Goal: Task Accomplishment & Management: Manage account settings

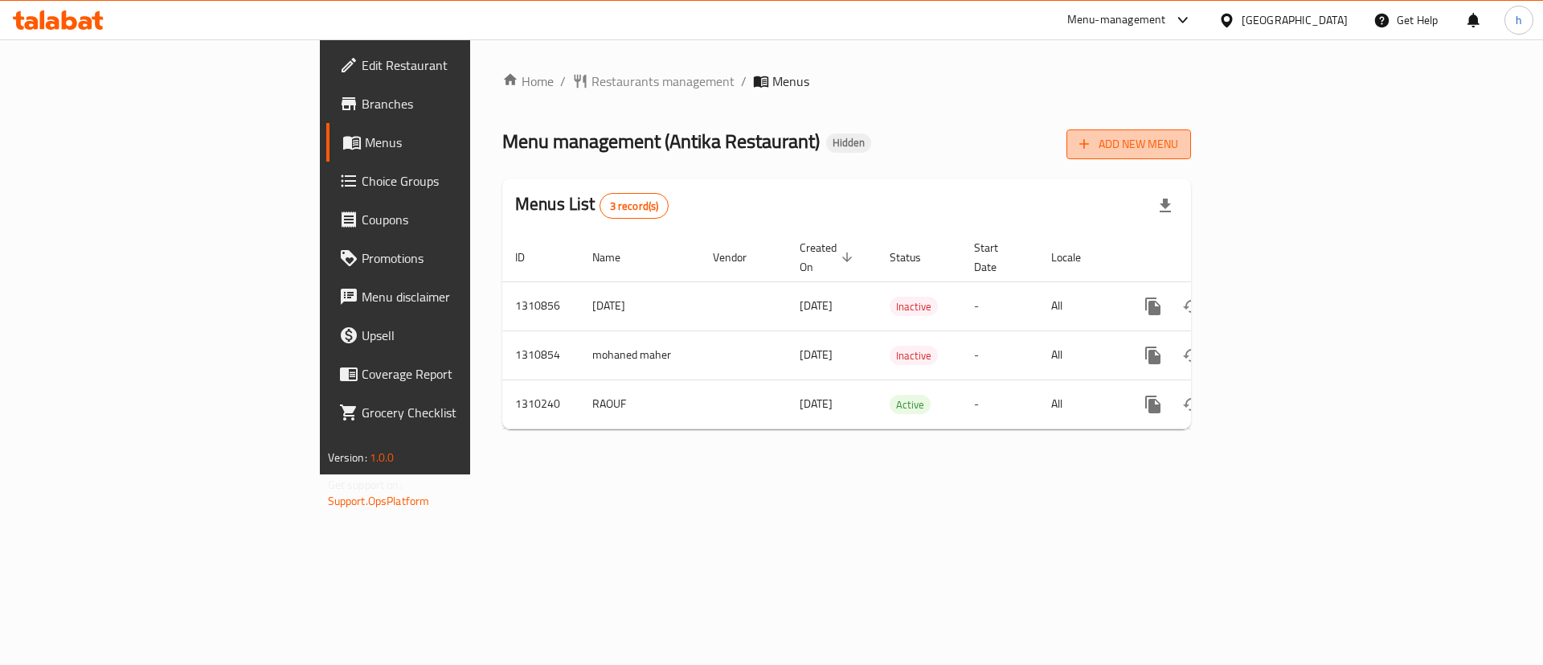
click at [1178, 137] on span "Add New Menu" at bounding box center [1129, 144] width 99 height 20
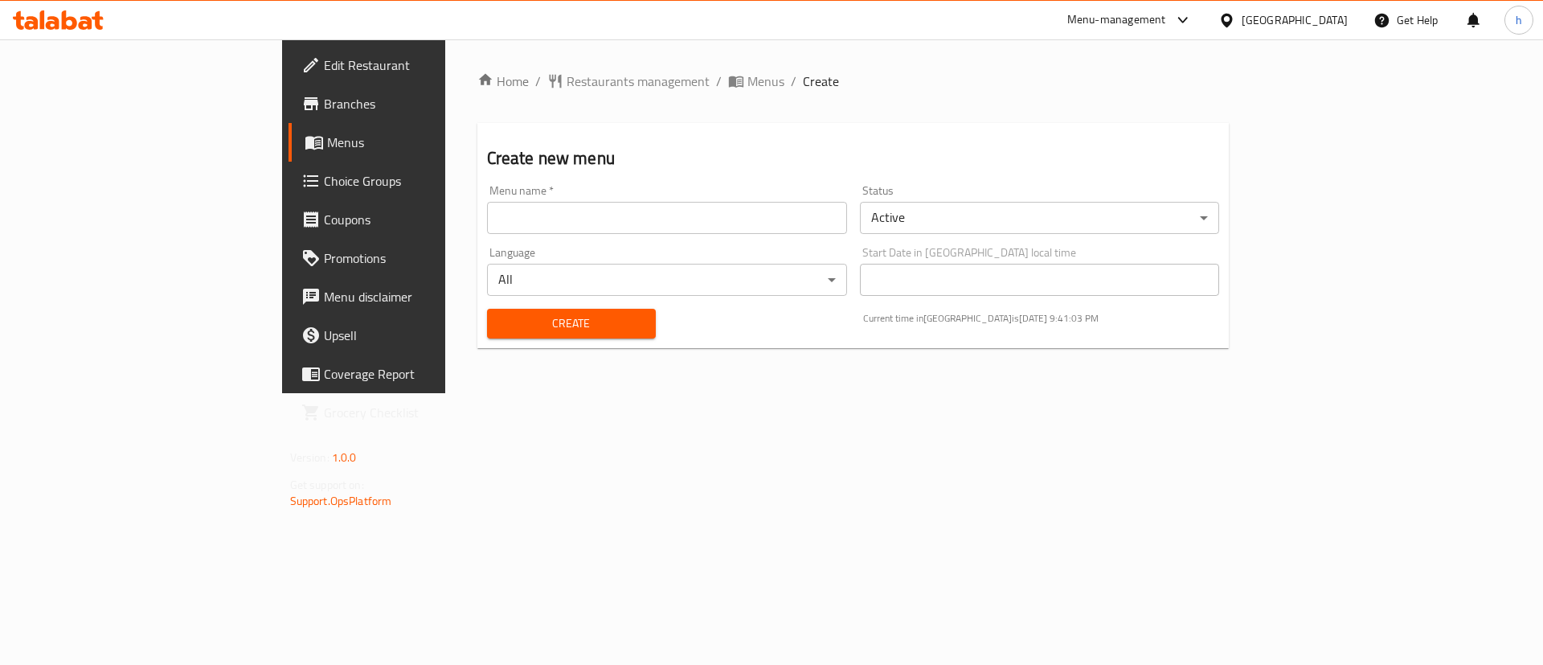
drag, startPoint x: 566, startPoint y: 86, endPoint x: 711, endPoint y: 121, distance: 148.8
click at [748, 86] on span "Menus" at bounding box center [766, 81] width 37 height 19
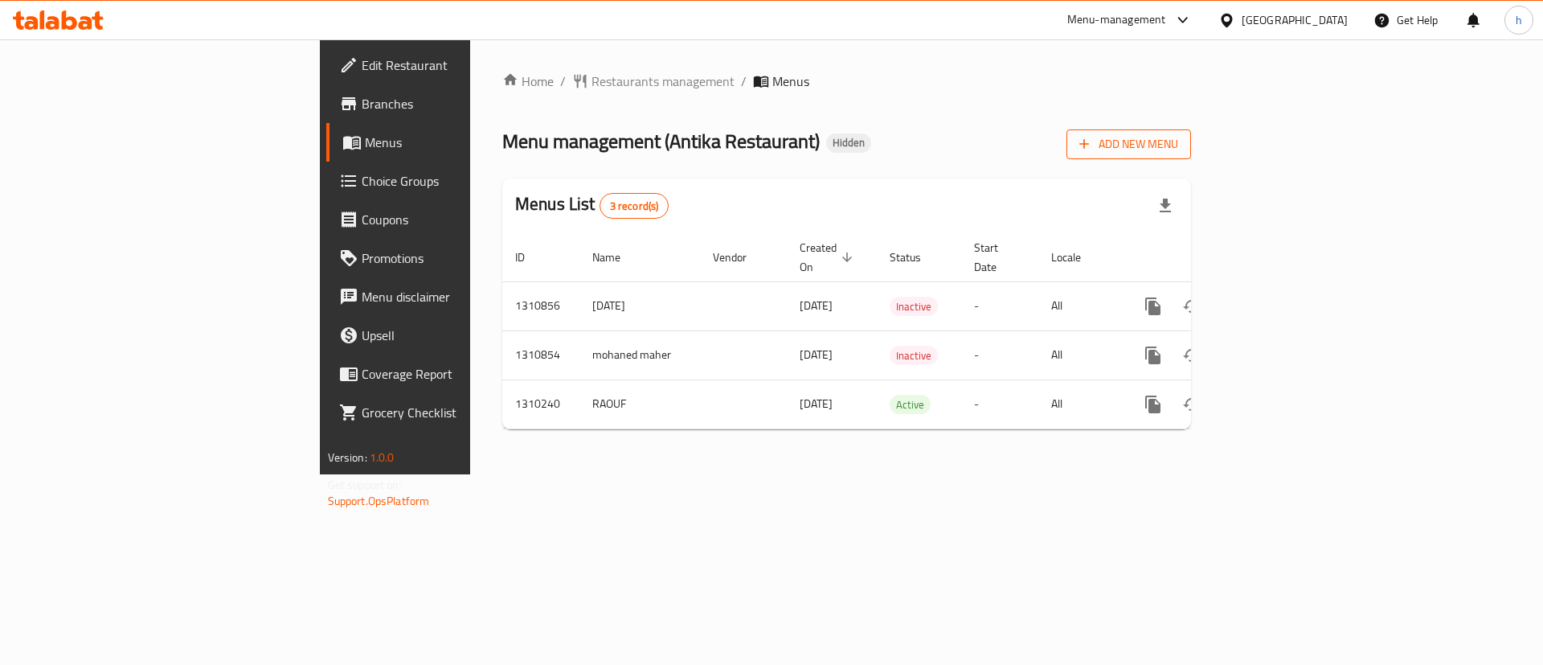
click at [1092, 149] on icon "button" at bounding box center [1084, 144] width 16 height 16
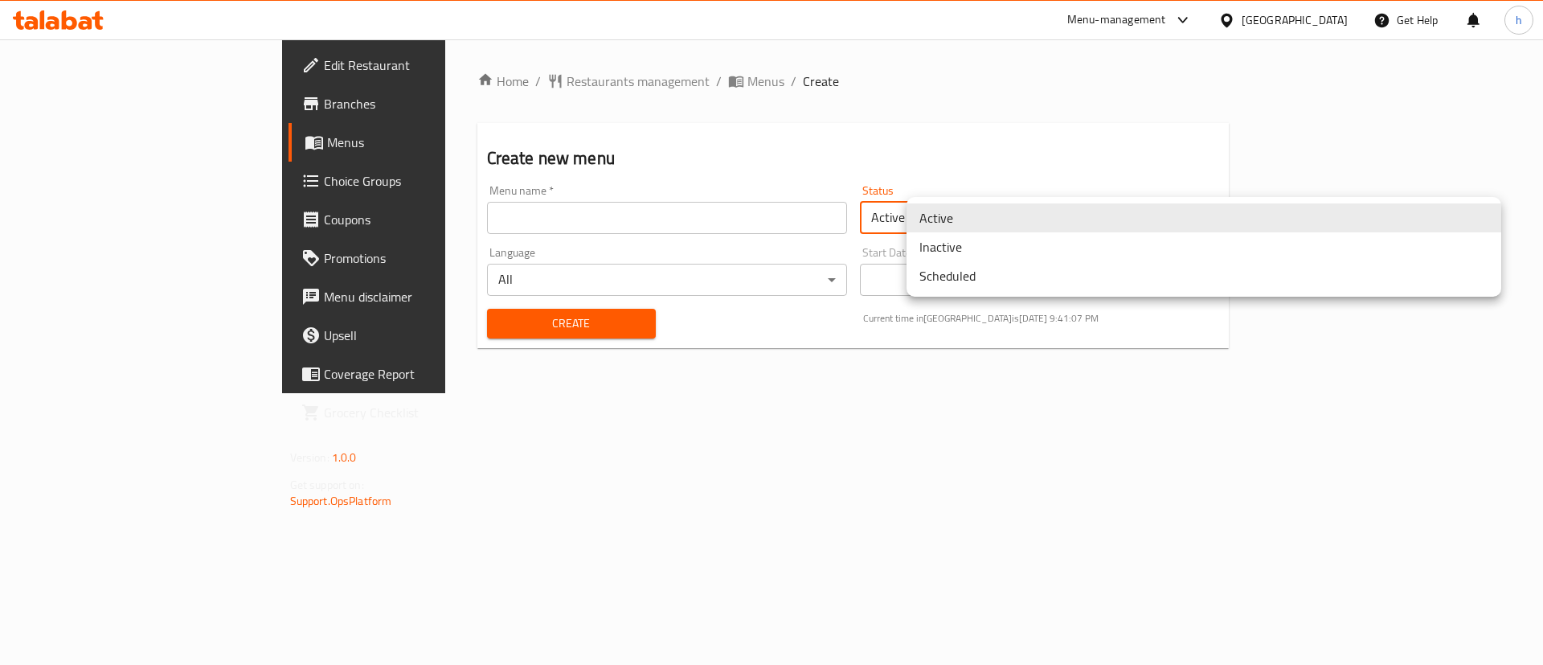
click at [1084, 222] on body "​ Menu-management [GEOGRAPHIC_DATA] Get Help h Edit Restaurant Branches Menus C…" at bounding box center [771, 351] width 1543 height 625
click at [1032, 249] on li "Inactive" at bounding box center [1204, 246] width 595 height 29
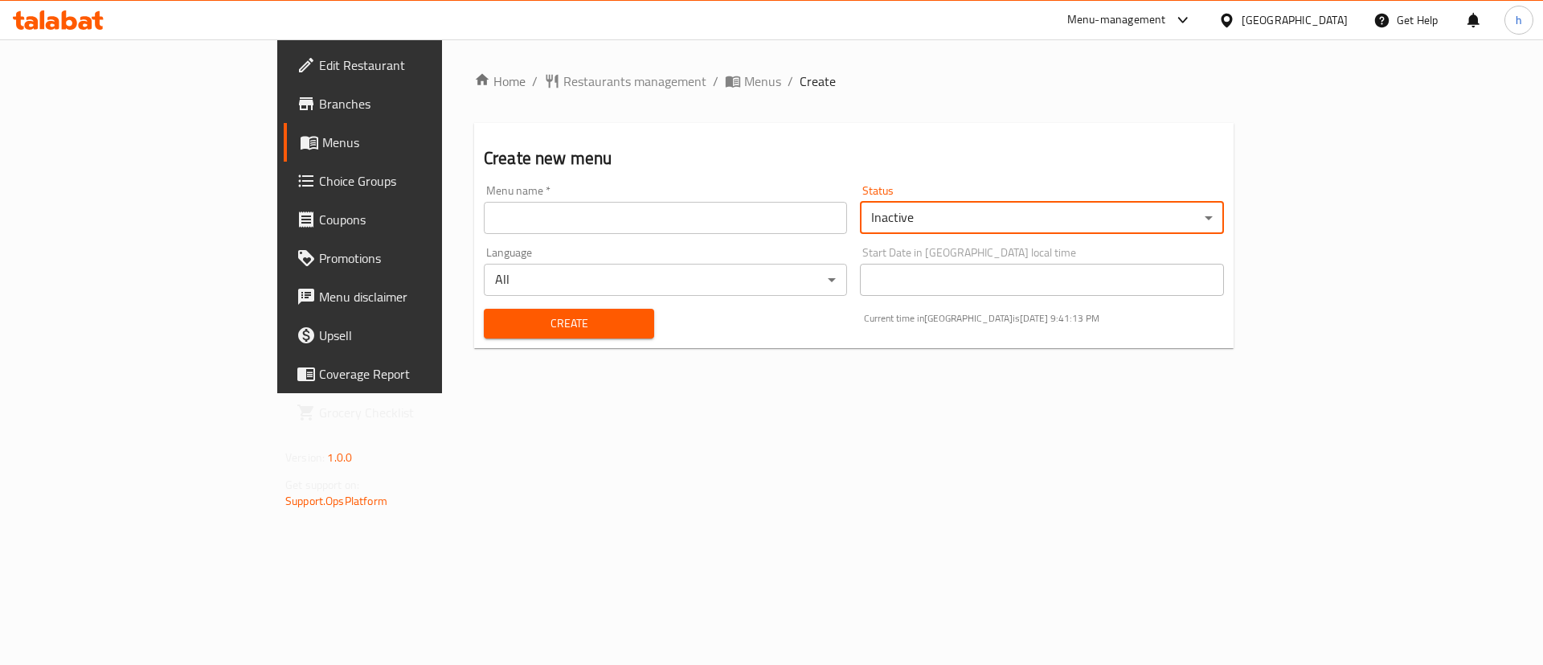
click at [699, 231] on input "text" at bounding box center [665, 218] width 363 height 32
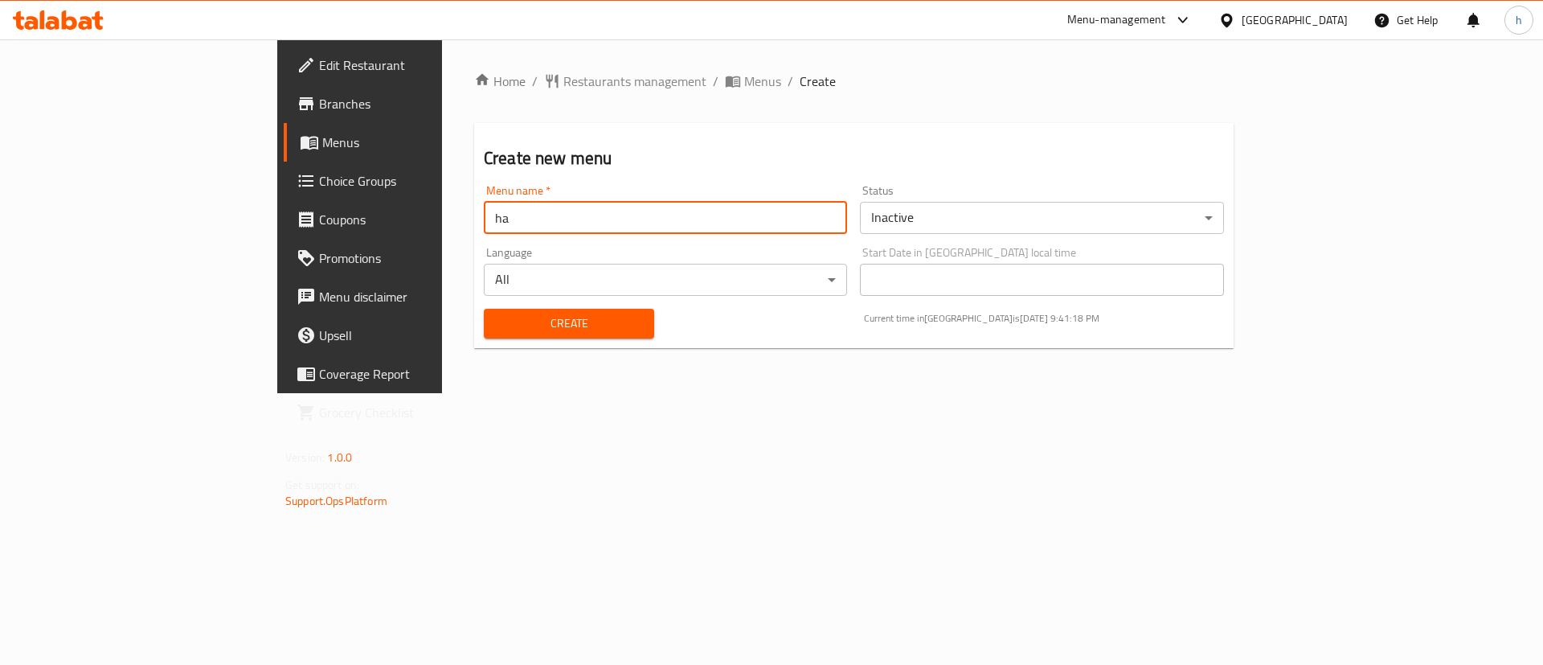
type input "h"
type input "[PERSON_NAME]"
click at [1018, 393] on div "Home / Restaurants management / Menus / Create Create new menu Menu name   * [P…" at bounding box center [854, 216] width 824 height 354
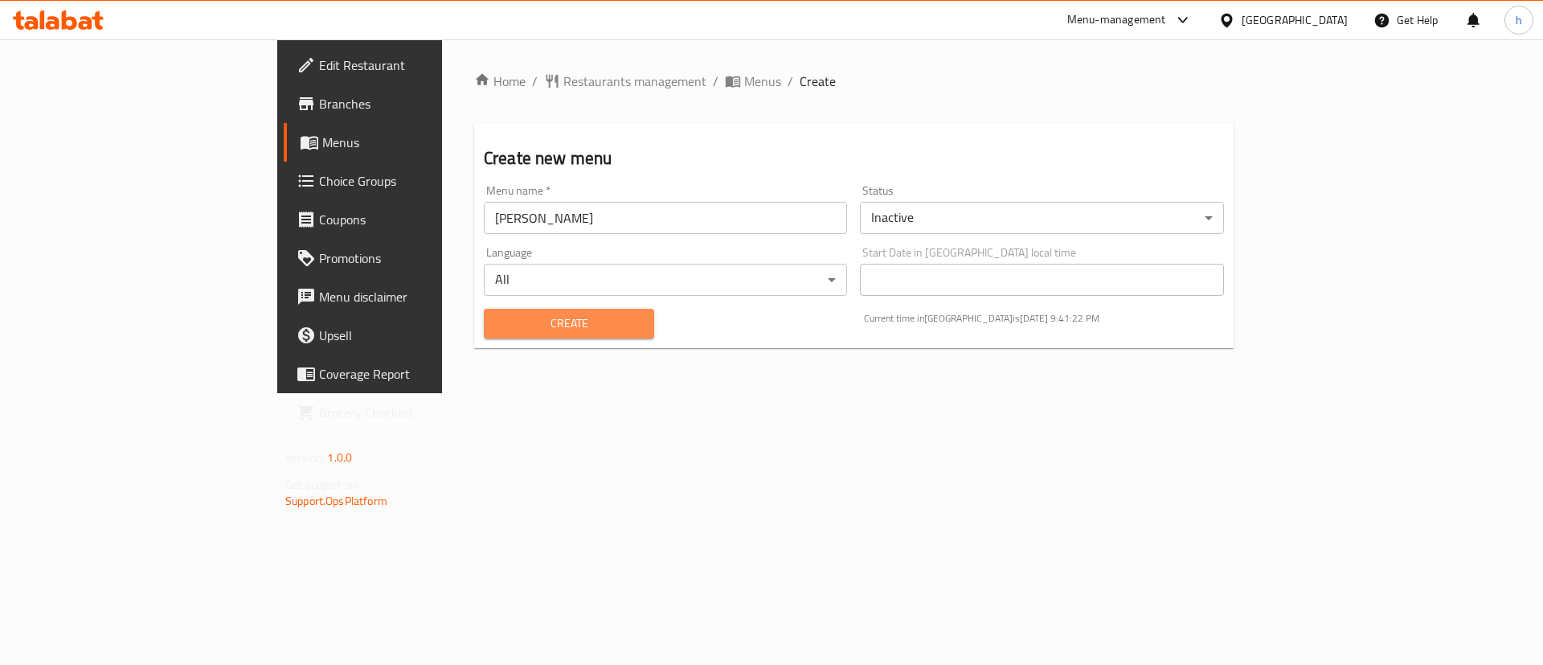
click at [544, 329] on span "Create" at bounding box center [569, 324] width 145 height 20
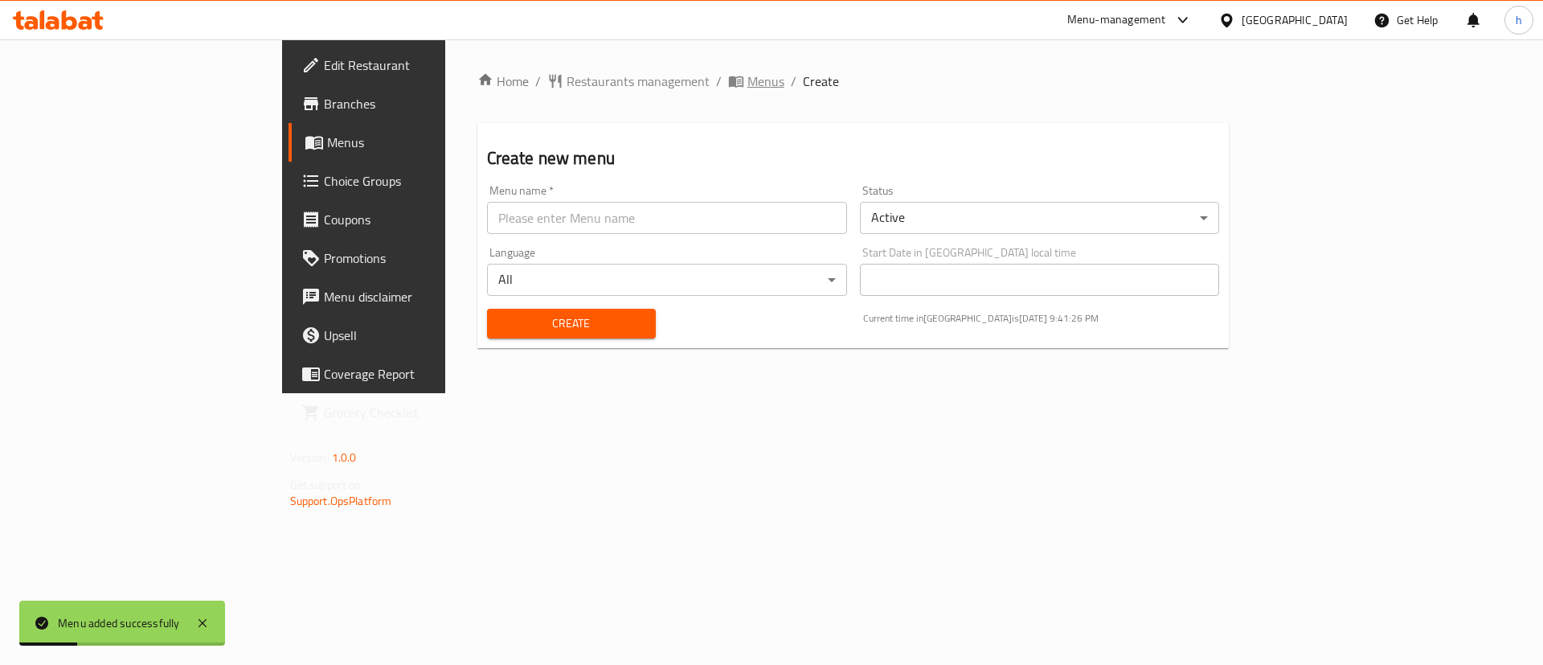
click at [748, 83] on span "Menus" at bounding box center [766, 81] width 37 height 19
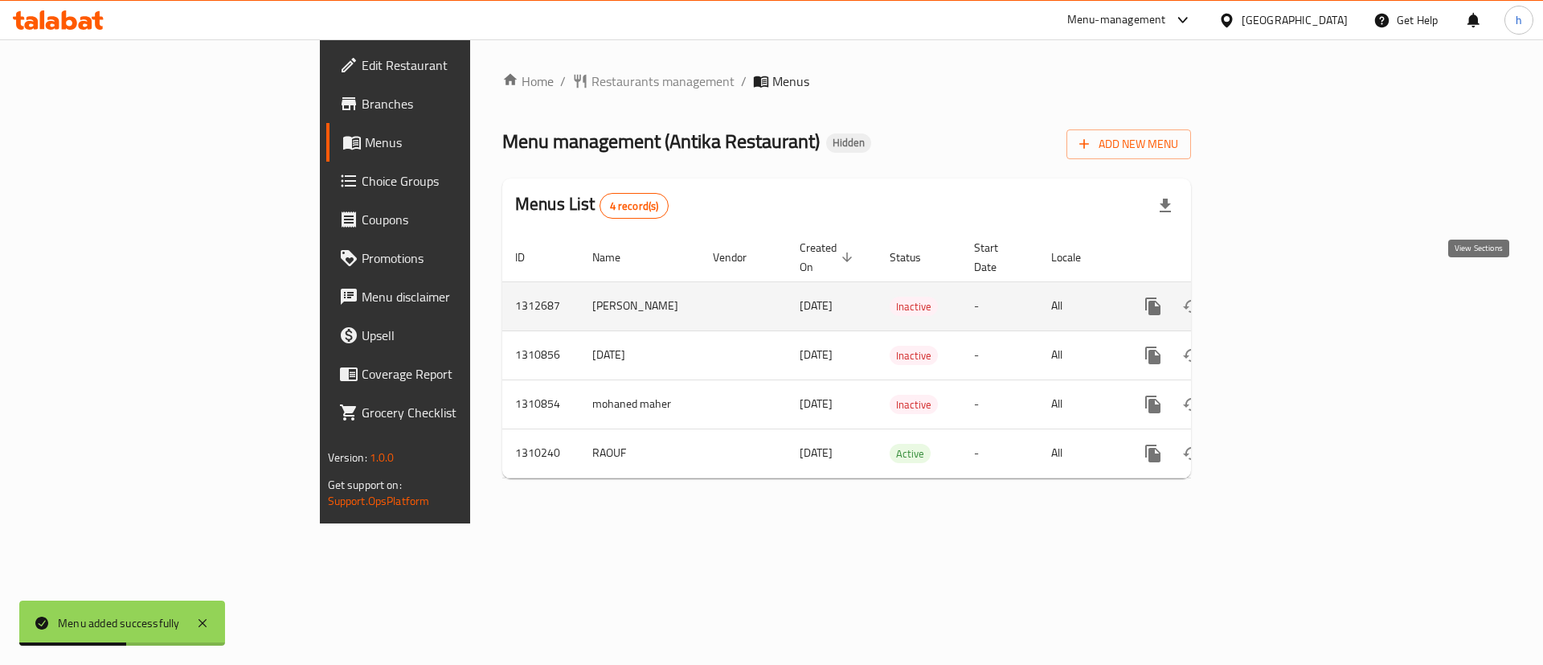
click at [1279, 297] on icon "enhanced table" at bounding box center [1269, 306] width 19 height 19
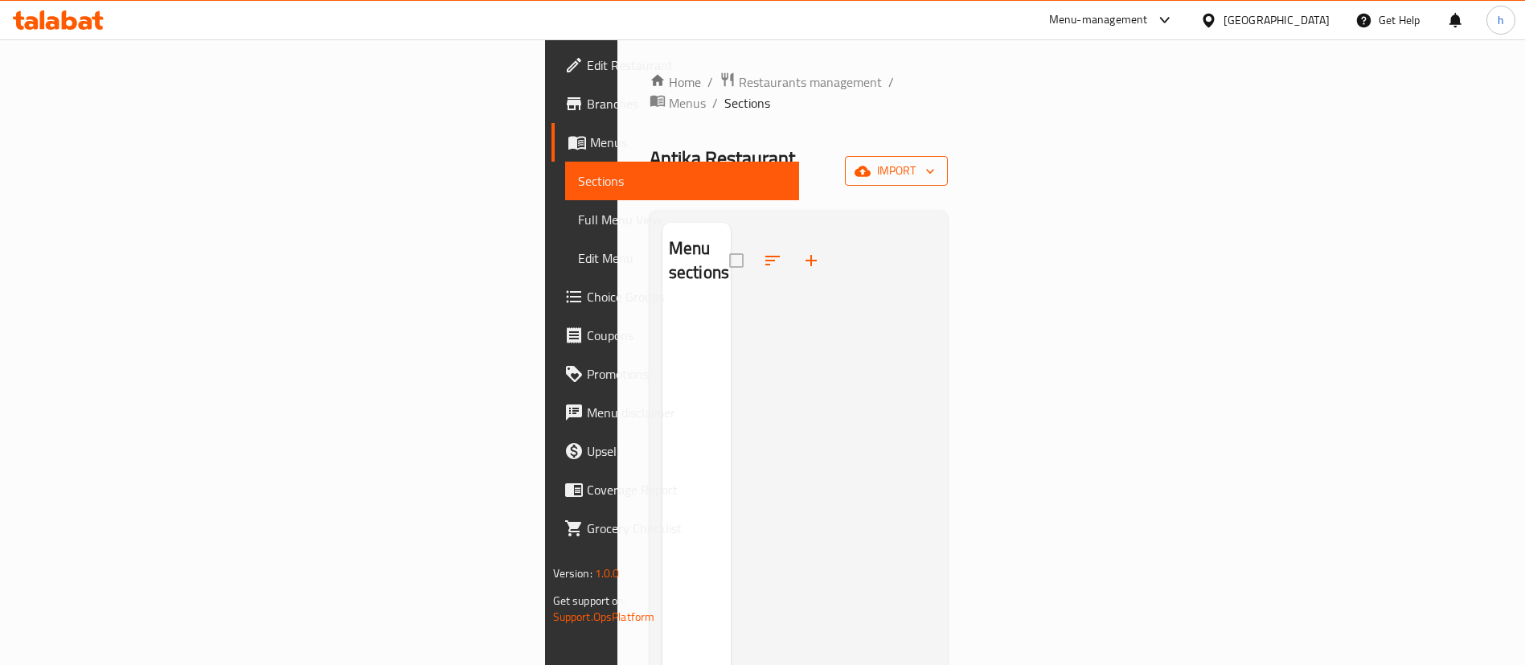
click at [948, 156] on button "import" at bounding box center [896, 171] width 103 height 30
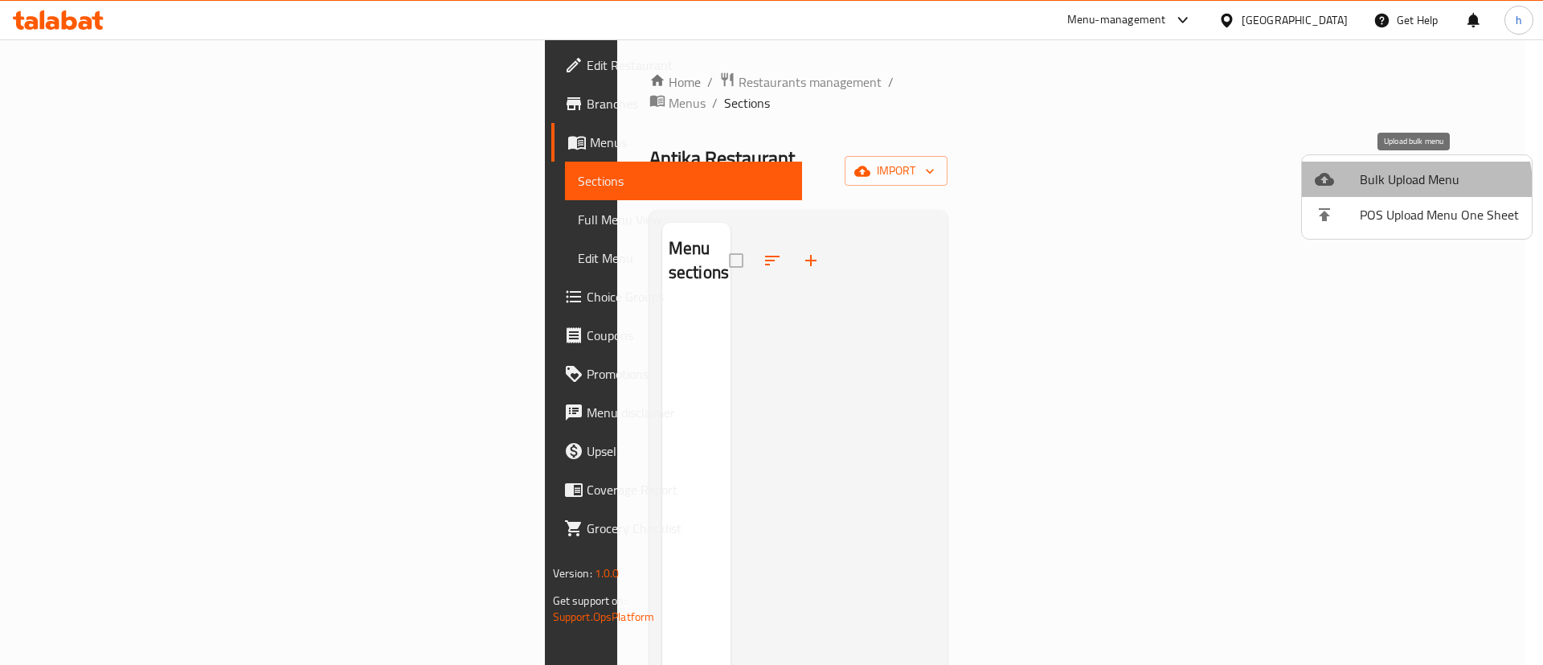
click at [1415, 186] on span "Bulk Upload Menu" at bounding box center [1439, 179] width 159 height 19
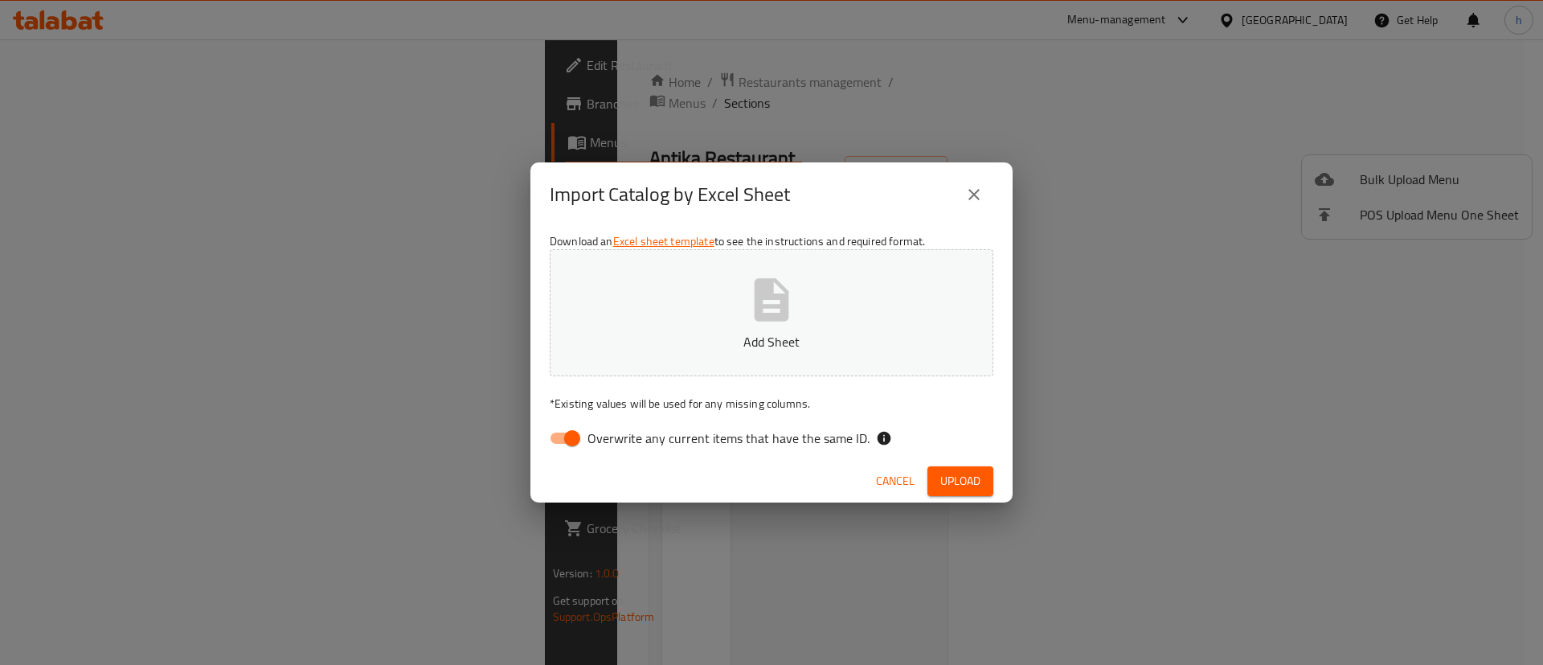
click at [781, 436] on span "Overwrite any current items that have the same ID." at bounding box center [729, 437] width 282 height 19
click at [618, 436] on input "Overwrite any current items that have the same ID." at bounding box center [573, 438] width 92 height 31
checkbox input "false"
click at [756, 317] on icon "button" at bounding box center [772, 299] width 35 height 43
click at [781, 332] on p "[PERSON_NAME].xlsx" at bounding box center [772, 341] width 394 height 19
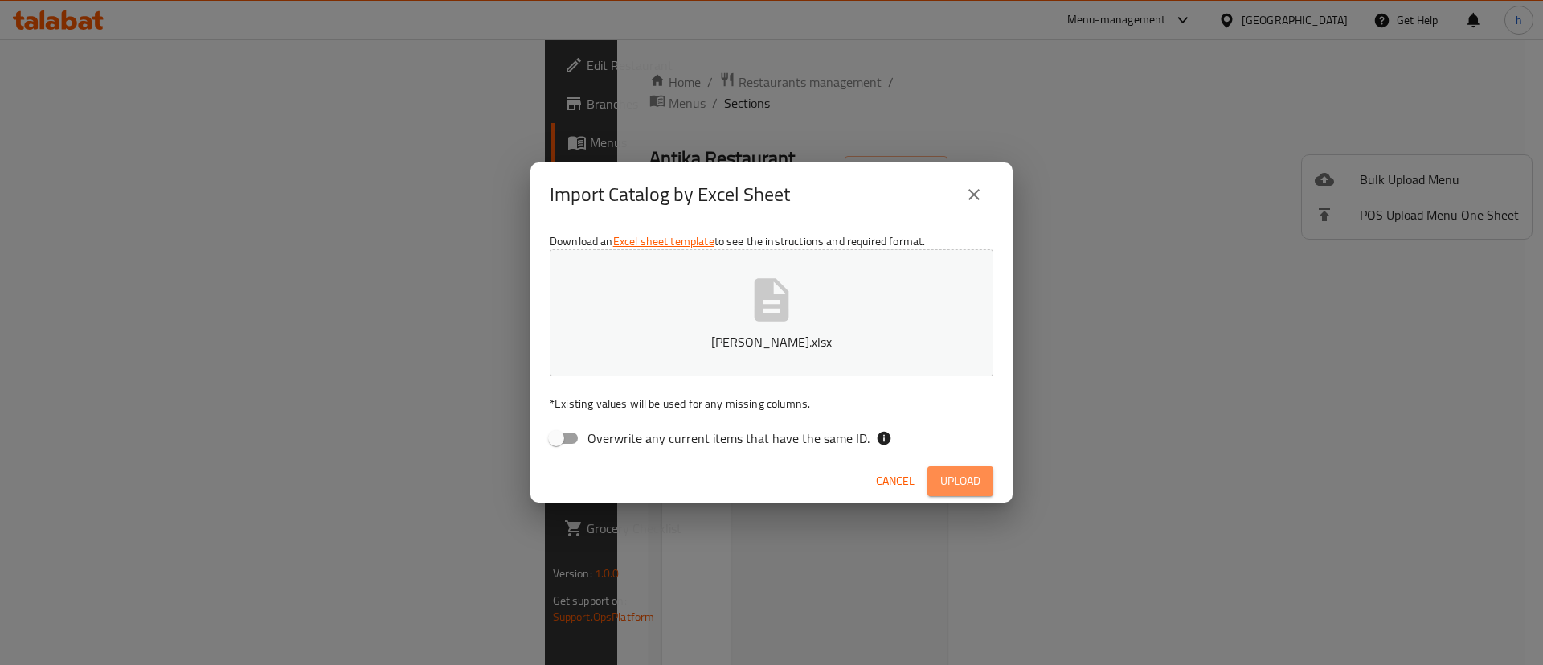
click at [953, 471] on span "Upload" at bounding box center [961, 481] width 40 height 20
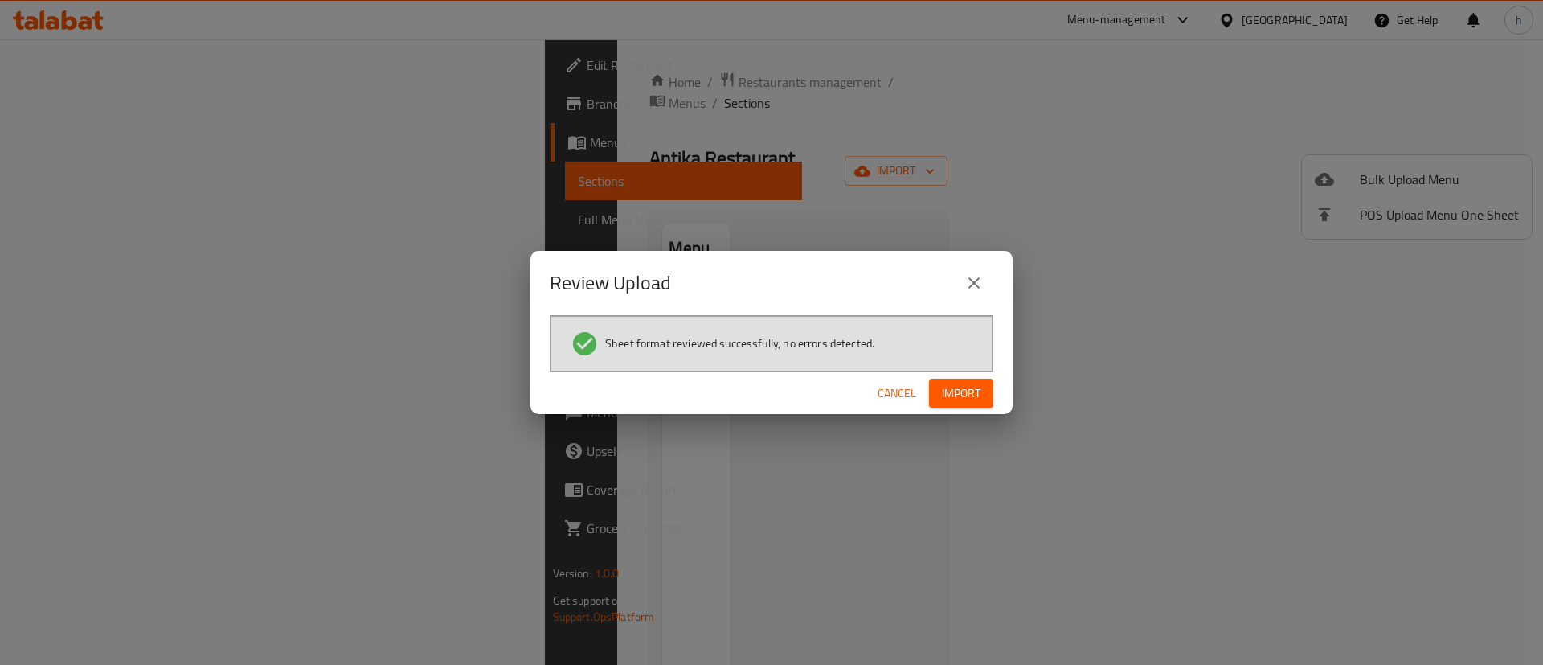
click at [696, 341] on span "Sheet format reviewed successfully, no errors detected." at bounding box center [739, 343] width 269 height 16
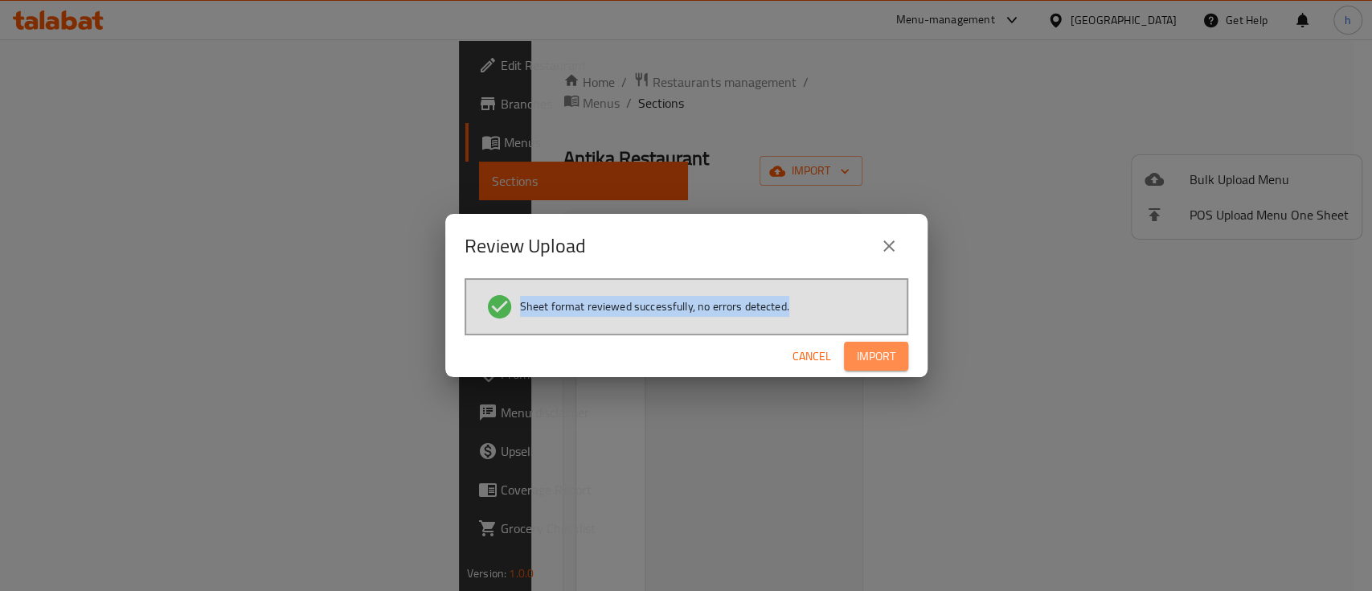
click at [868, 359] on span "Import" at bounding box center [876, 356] width 39 height 20
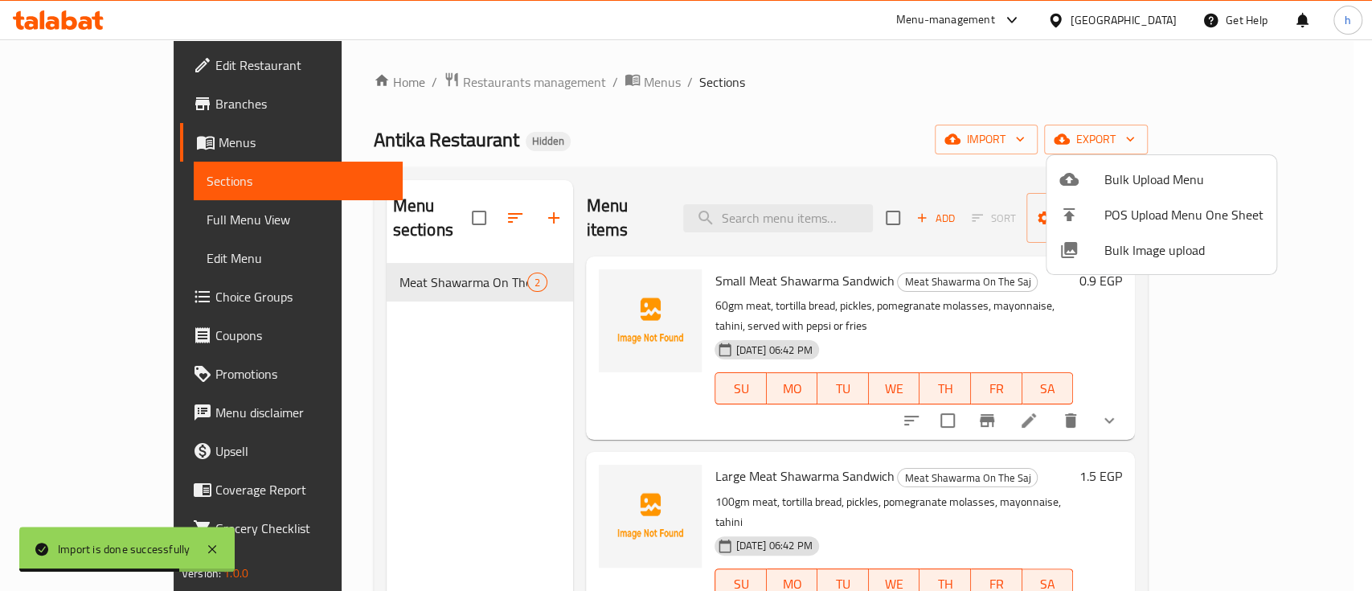
click at [584, 326] on div at bounding box center [686, 295] width 1372 height 591
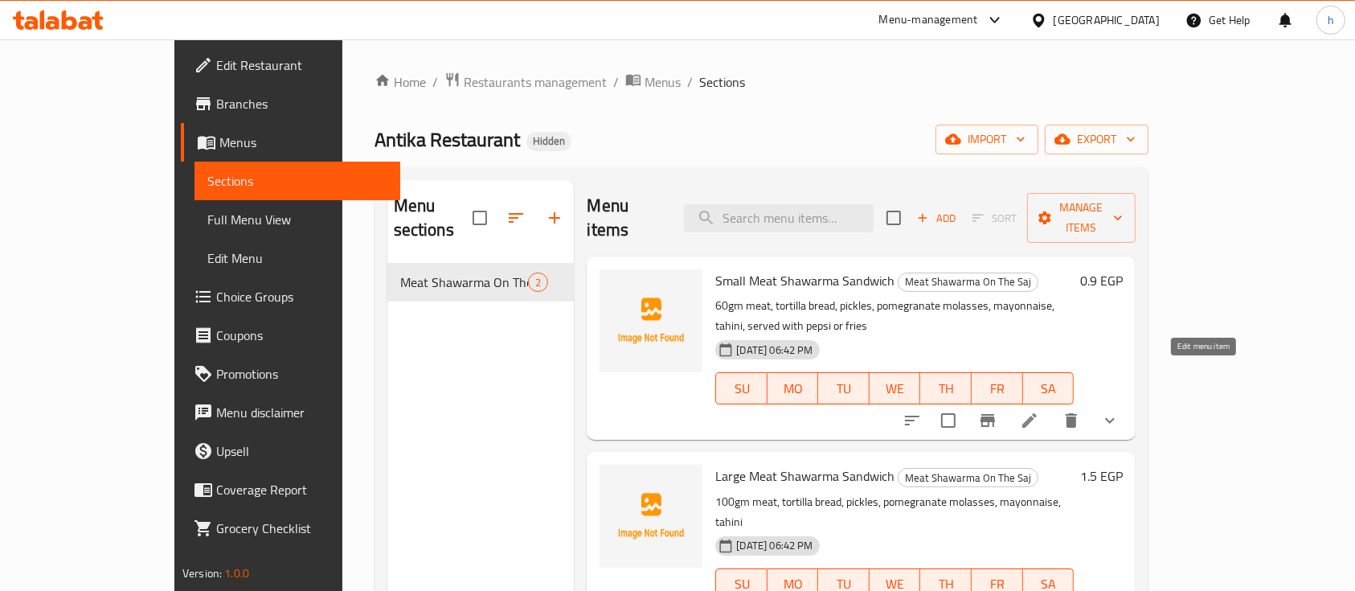
click at [1037, 413] on icon at bounding box center [1030, 420] width 14 height 14
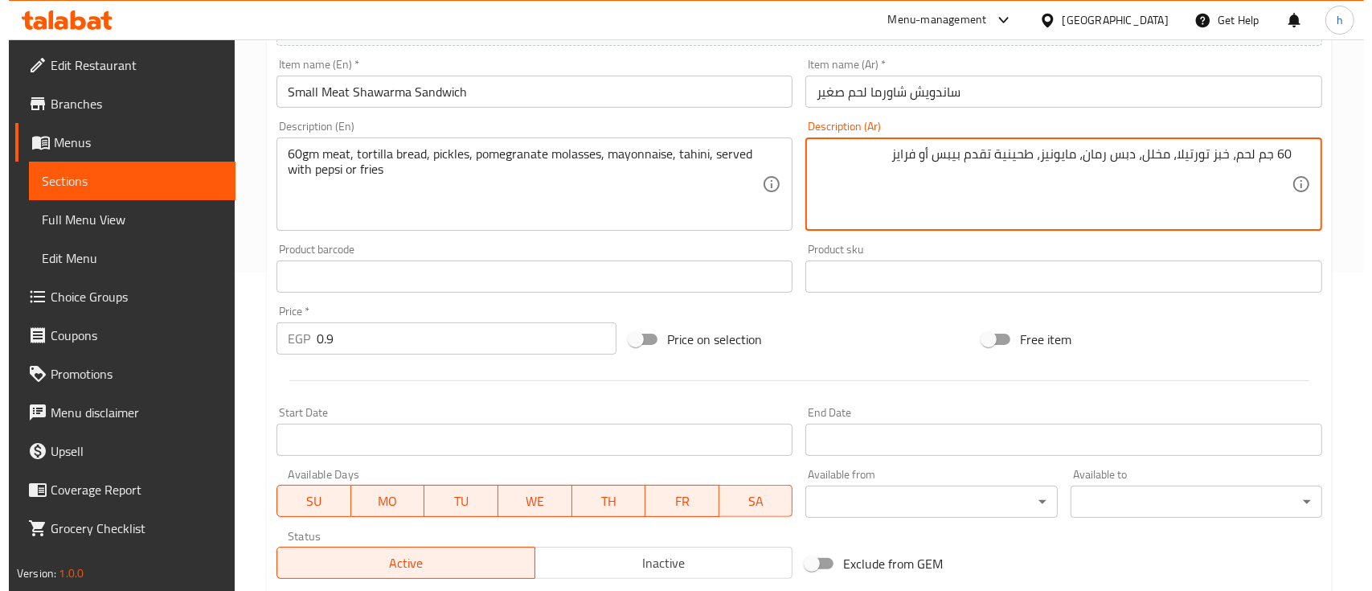
scroll to position [322, 0]
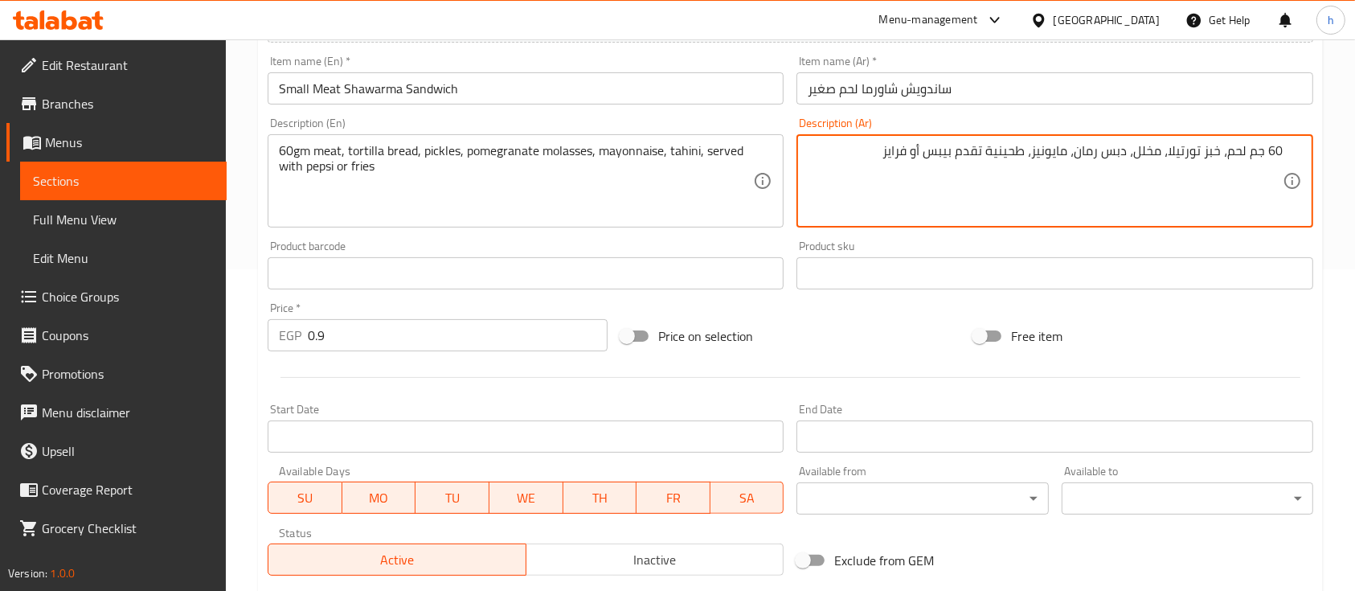
click at [380, 496] on span "MO" at bounding box center [379, 497] width 61 height 23
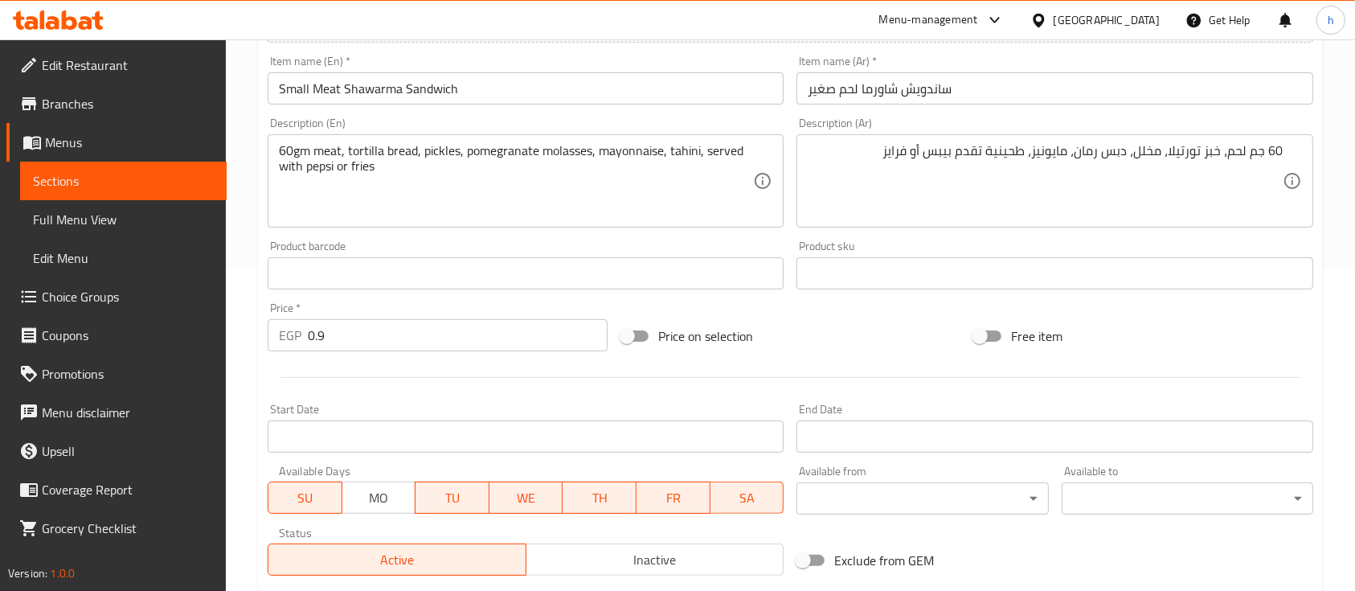
click at [456, 500] on span "TU" at bounding box center [452, 497] width 61 height 23
click at [539, 497] on span "WE" at bounding box center [526, 497] width 61 height 23
click at [600, 501] on span "TH" at bounding box center [599, 497] width 61 height 23
click at [663, 498] on span "FR" at bounding box center [673, 497] width 61 height 23
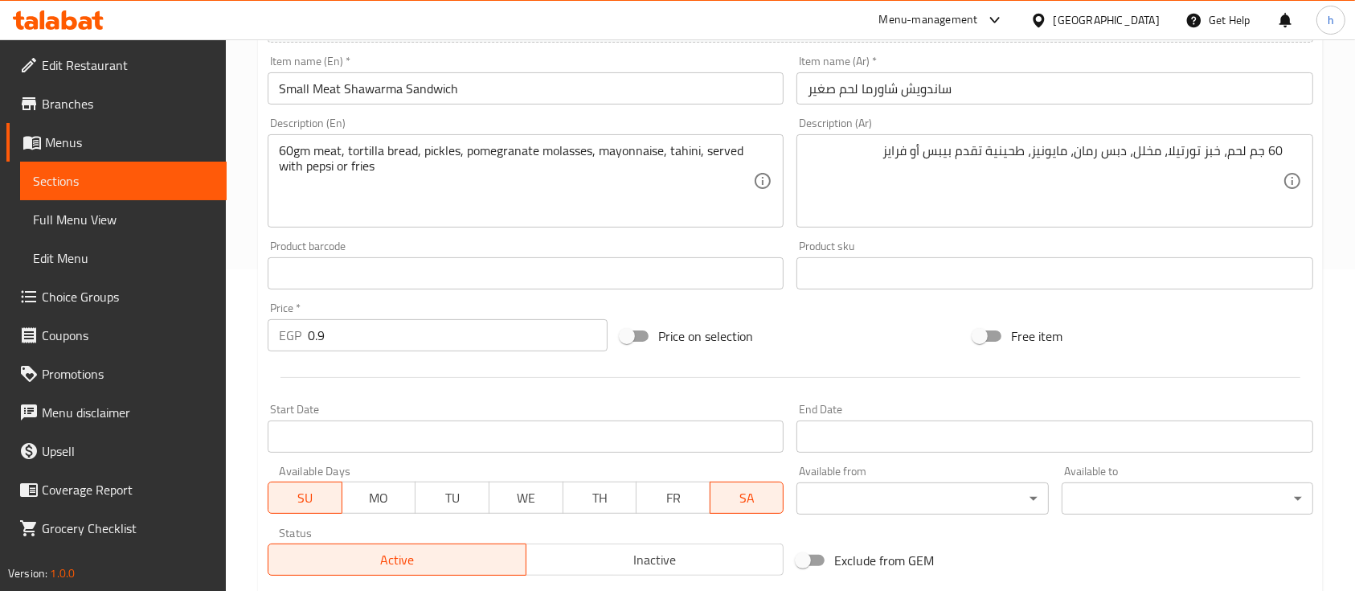
click at [737, 499] on span "SA" at bounding box center [747, 497] width 61 height 23
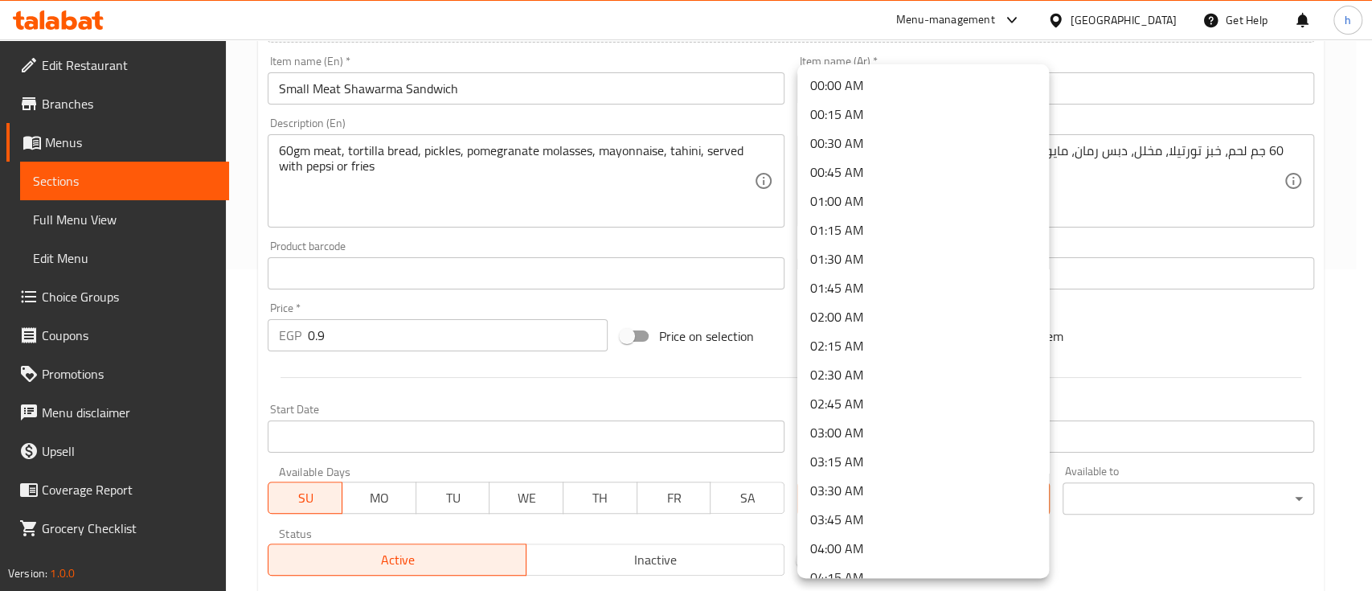
click at [874, 400] on li "02:45 AM" at bounding box center [923, 403] width 252 height 29
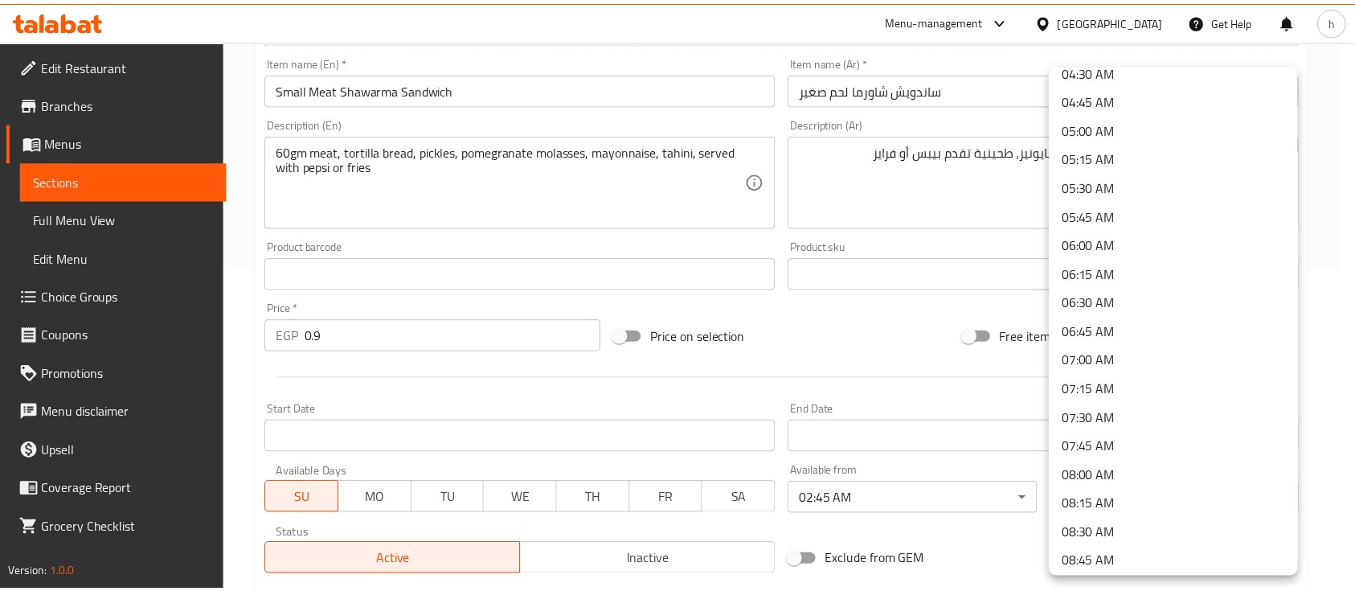
scroll to position [857, 0]
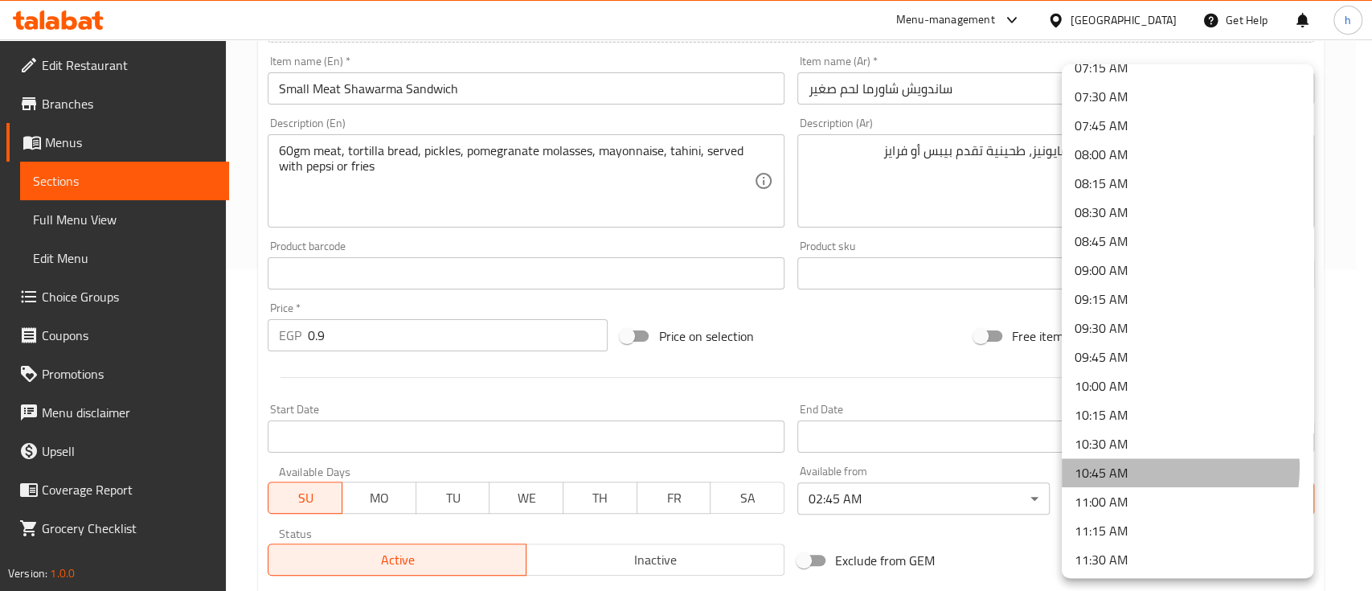
click at [1141, 466] on li "10:45 AM" at bounding box center [1188, 472] width 252 height 29
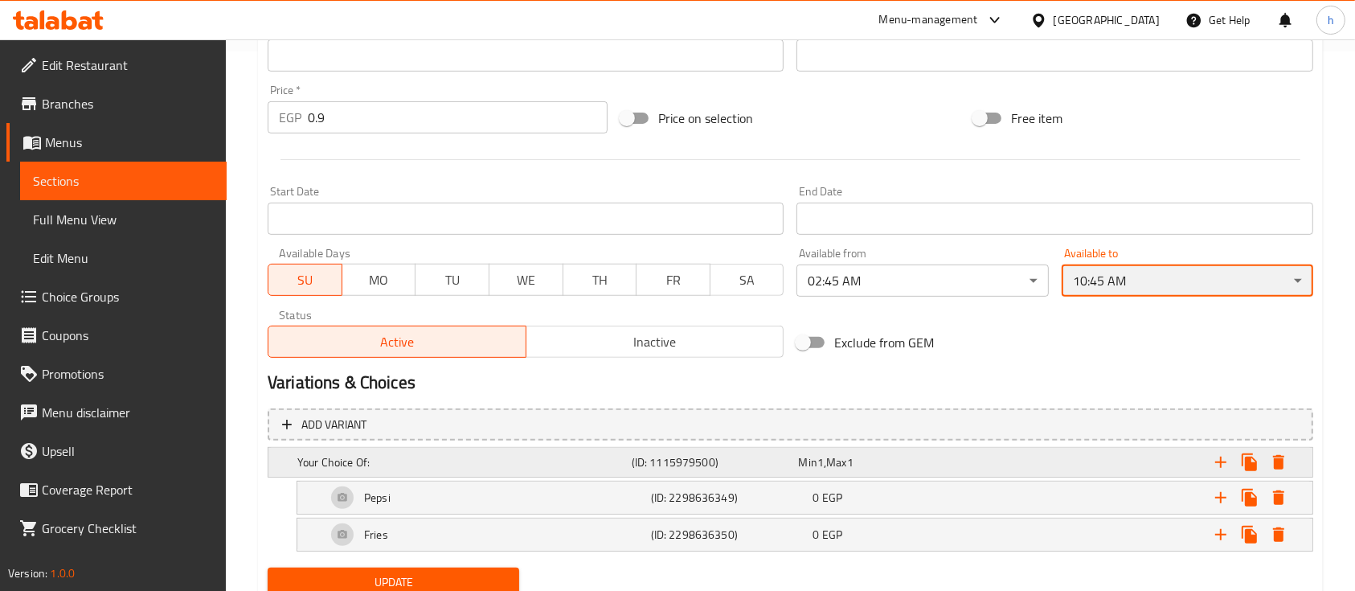
scroll to position [600, 0]
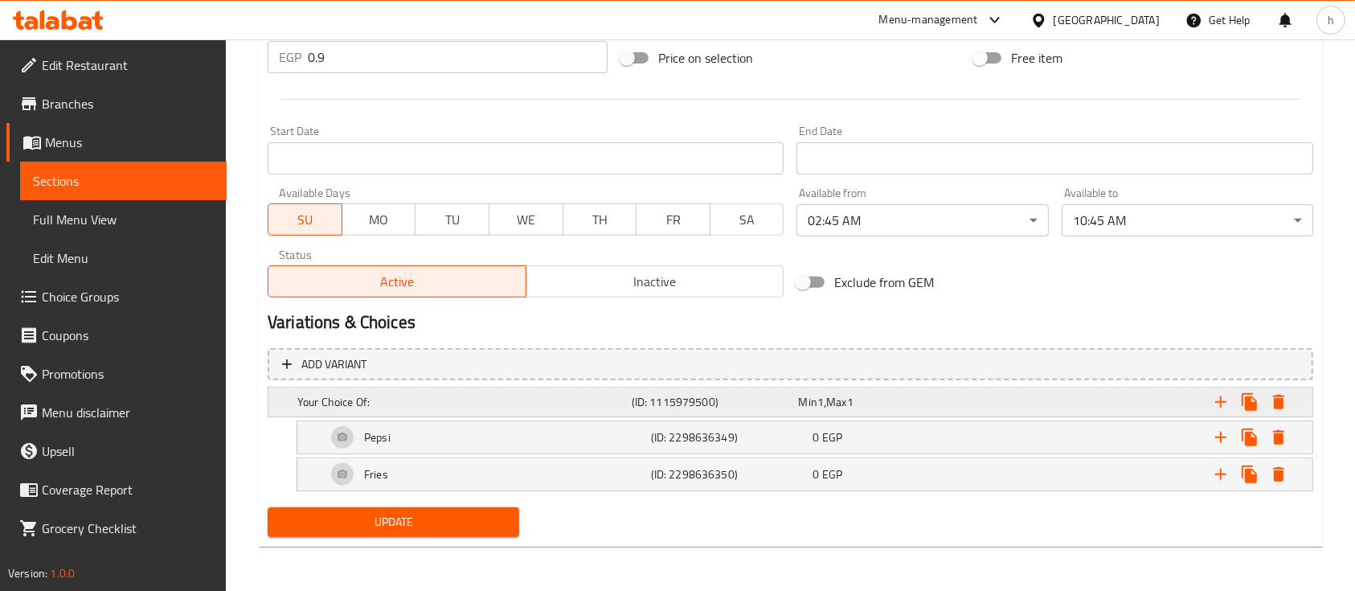
click at [370, 404] on h5 "Your Choice Of:" at bounding box center [461, 402] width 328 height 16
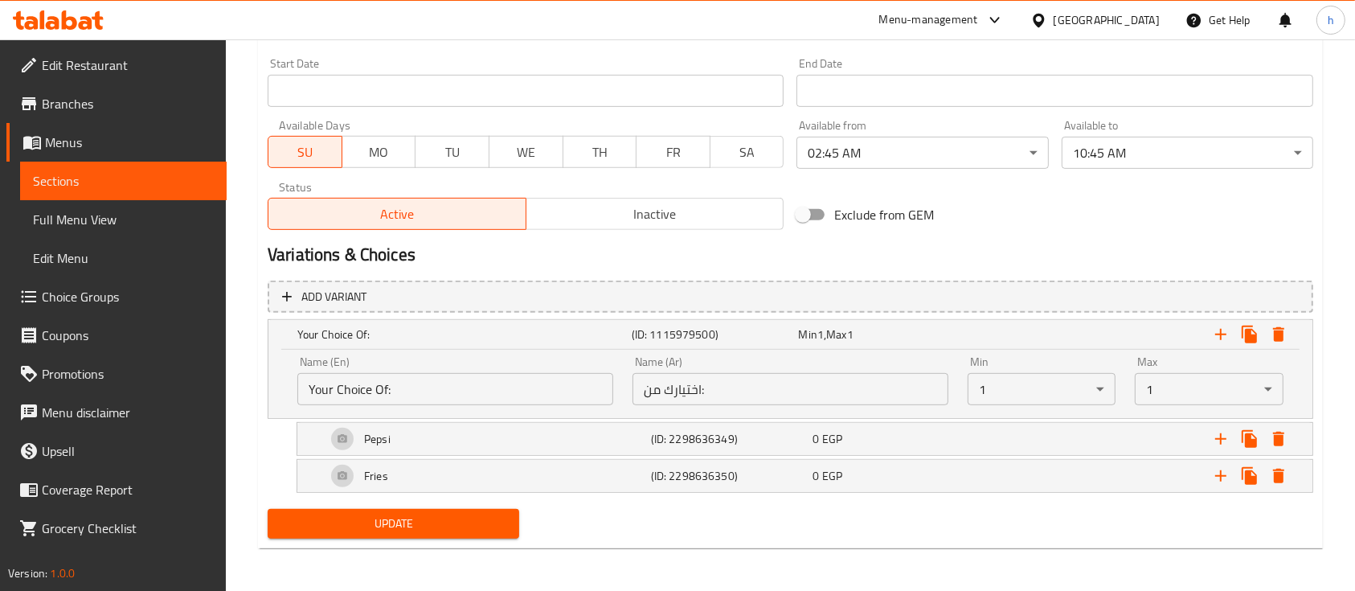
scroll to position [669, 0]
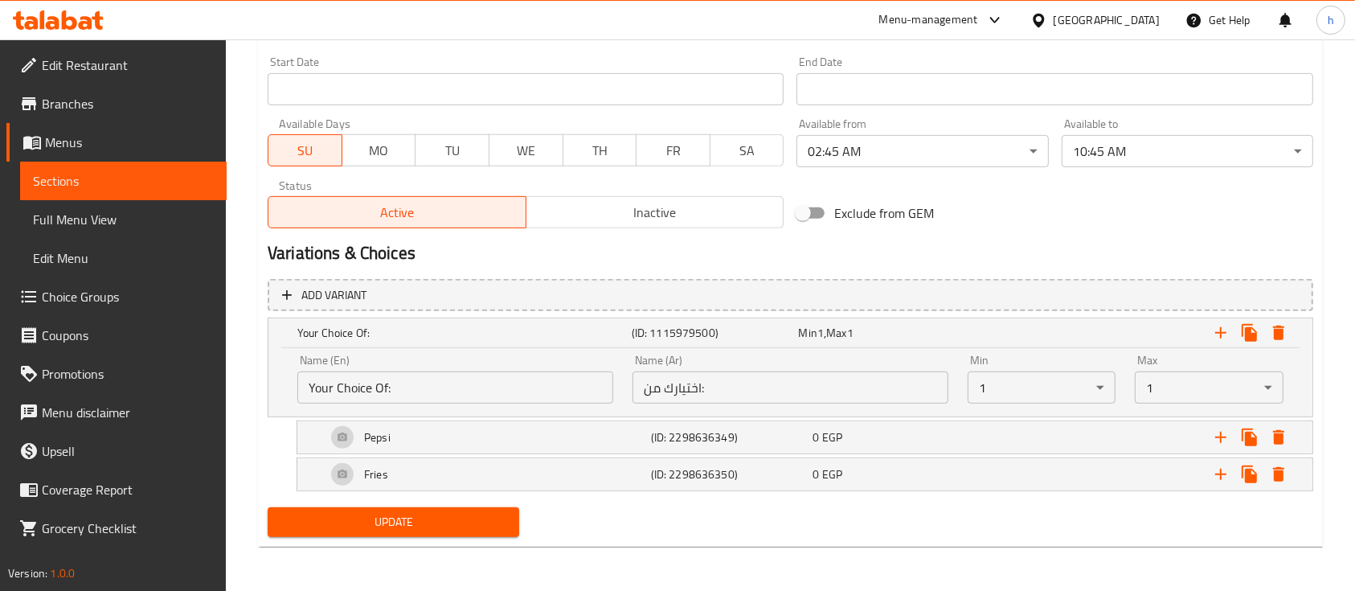
click at [400, 415] on div "Name (En) Your Choice Of: Name (En) Name (Ar) اختيارك من: Name (Ar) Min 1 ​ Max…" at bounding box center [790, 382] width 1044 height 68
click at [404, 418] on div "Pepsi" at bounding box center [485, 437] width 325 height 39
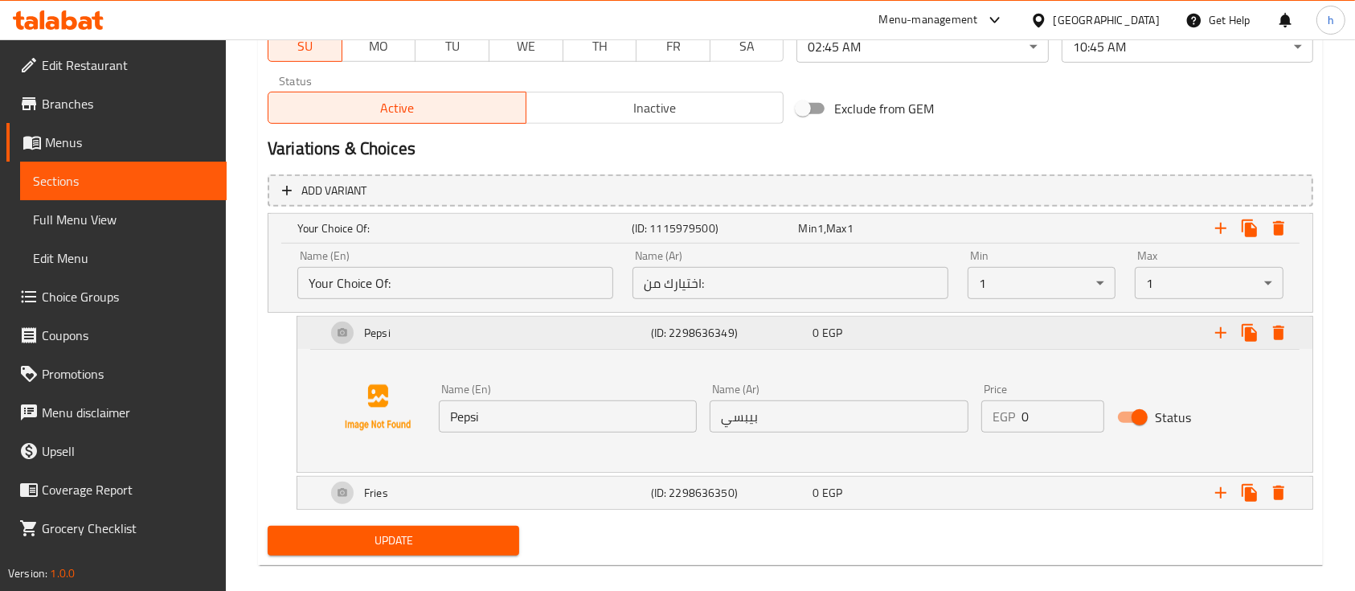
scroll to position [777, 0]
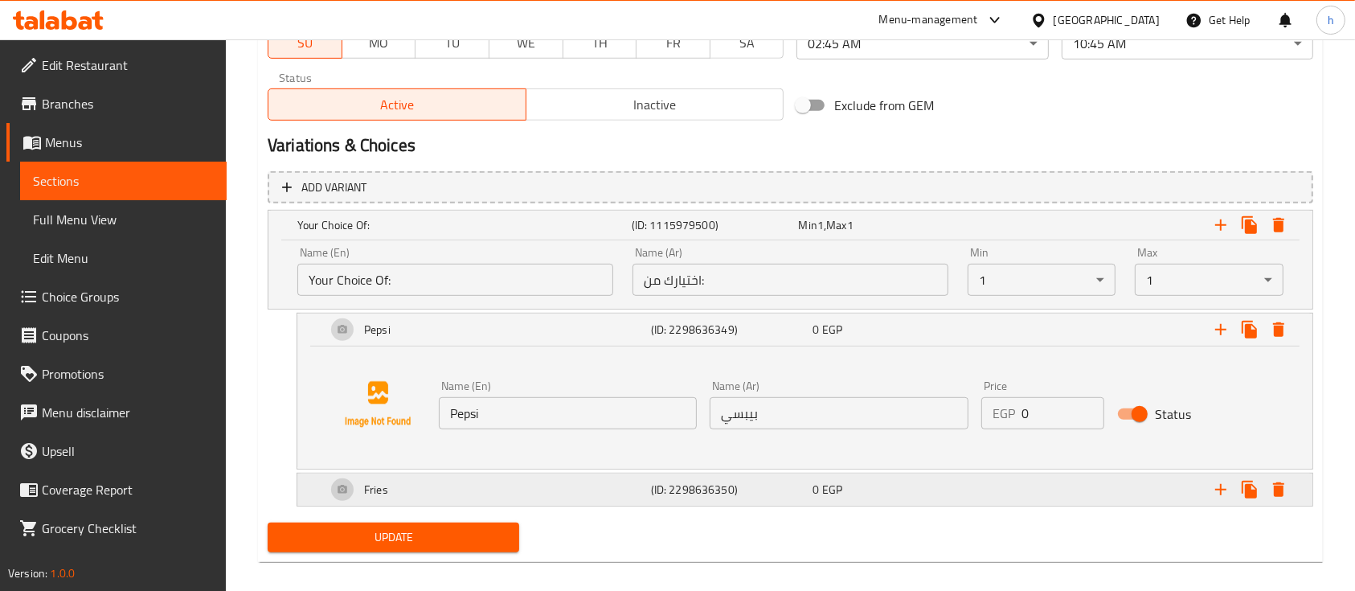
click at [432, 478] on div "Fries" at bounding box center [485, 489] width 325 height 39
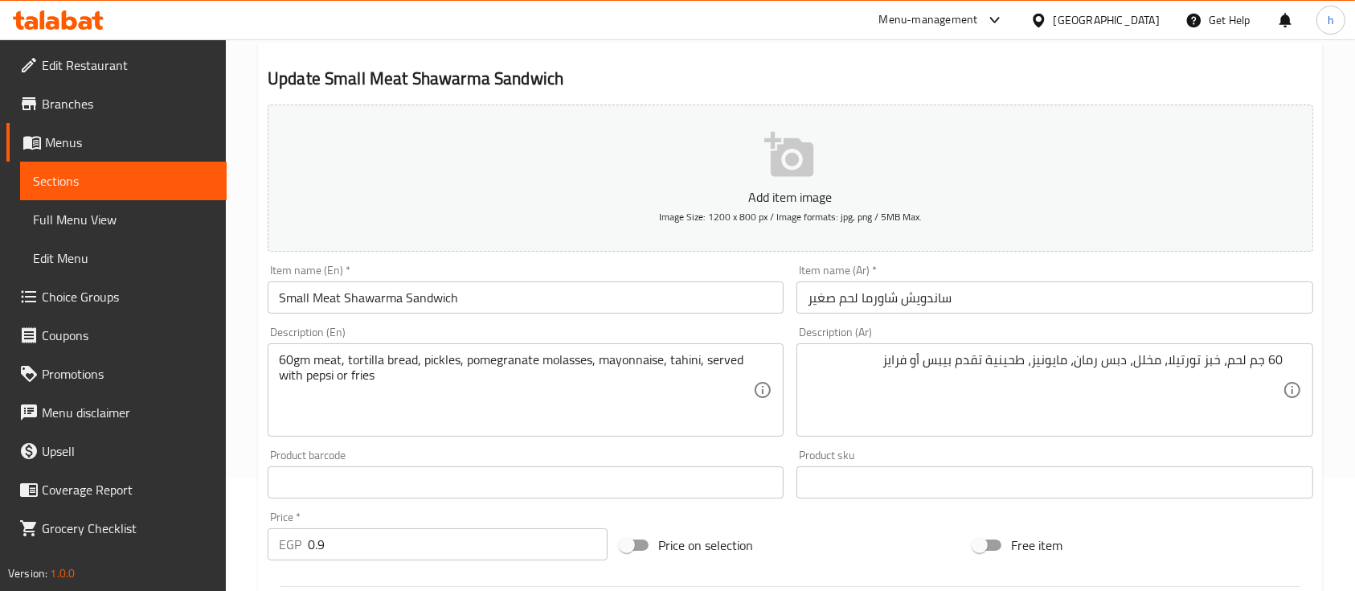
scroll to position [0, 0]
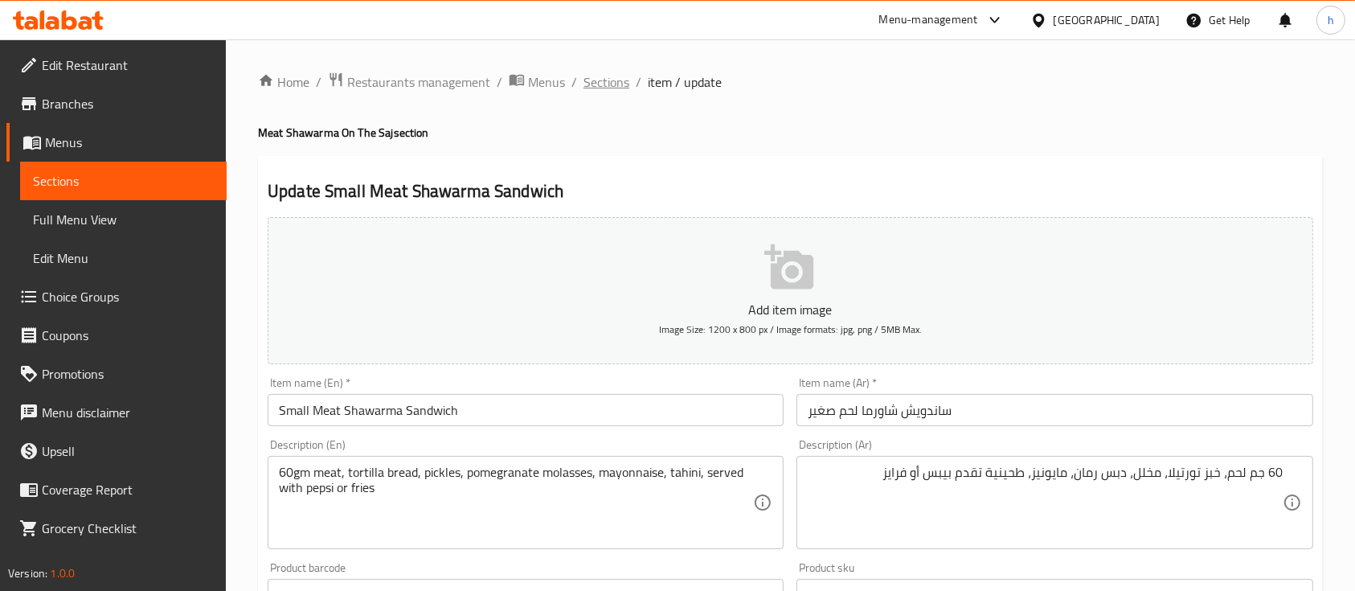
click at [601, 87] on span "Sections" at bounding box center [607, 81] width 46 height 19
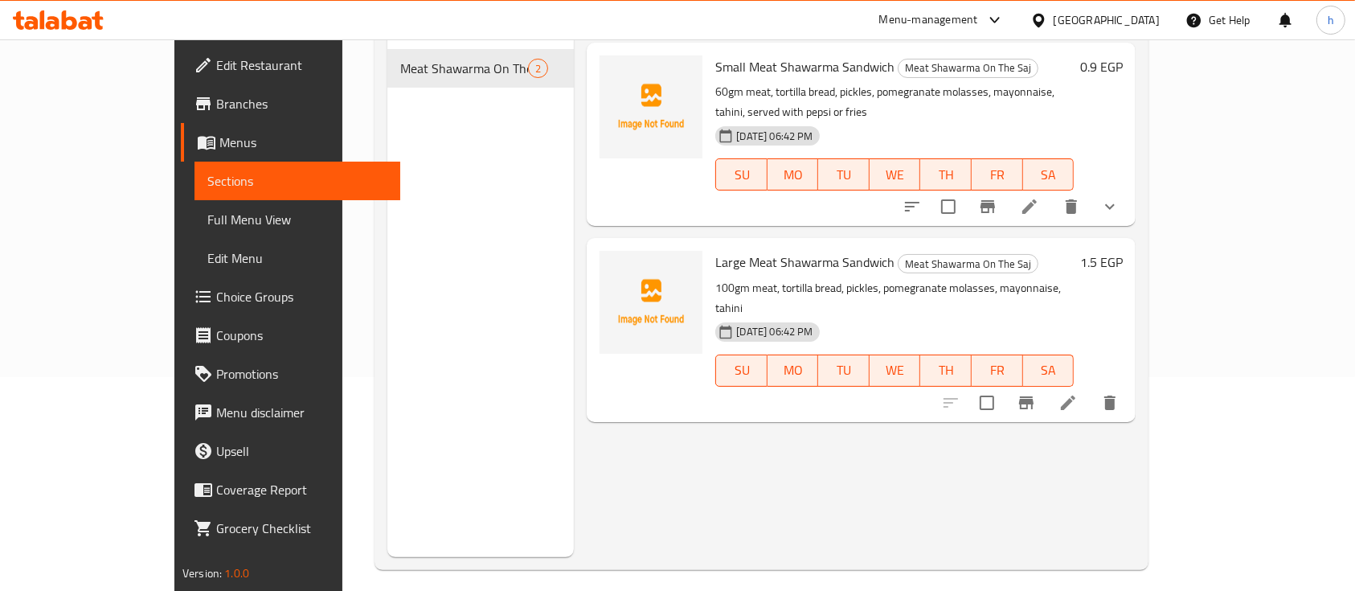
scroll to position [107, 0]
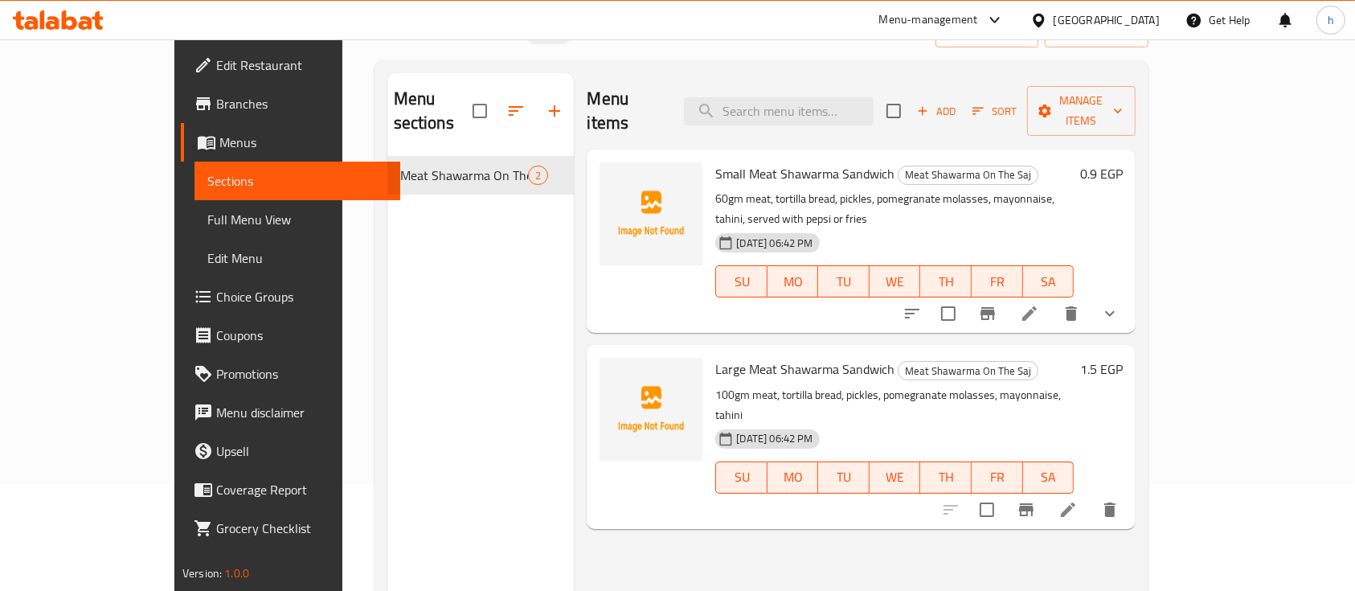
click at [529, 168] on span "2" at bounding box center [538, 175] width 18 height 15
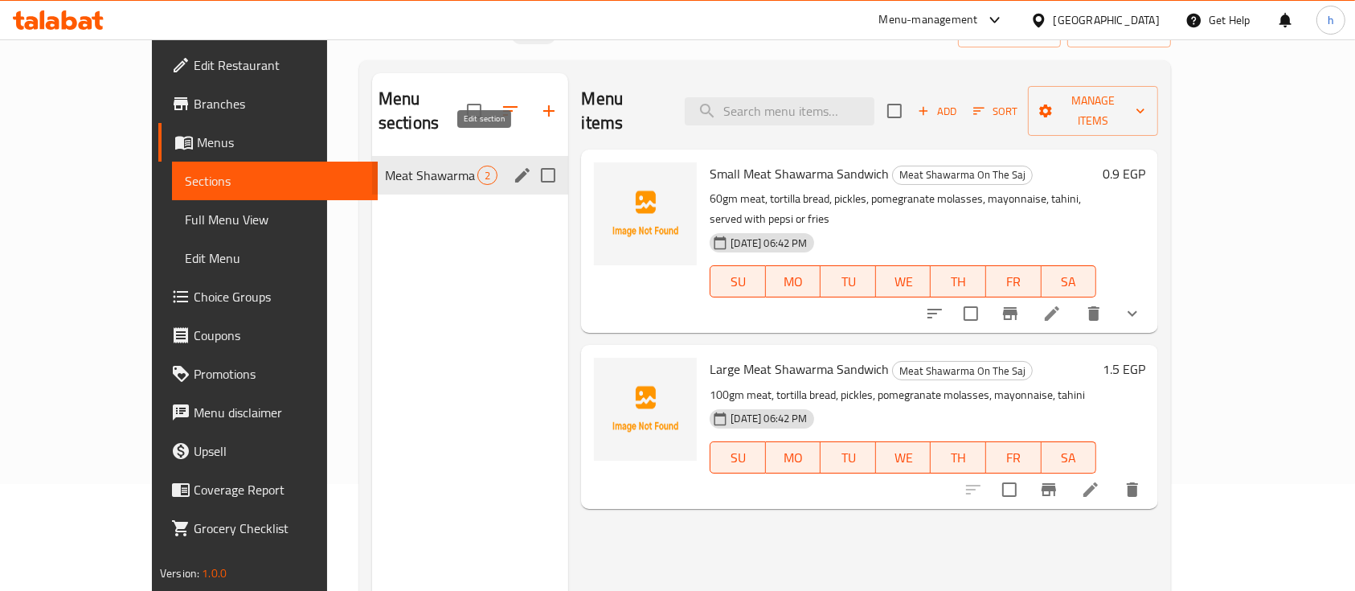
click at [513, 166] on icon "edit" at bounding box center [522, 175] width 19 height 19
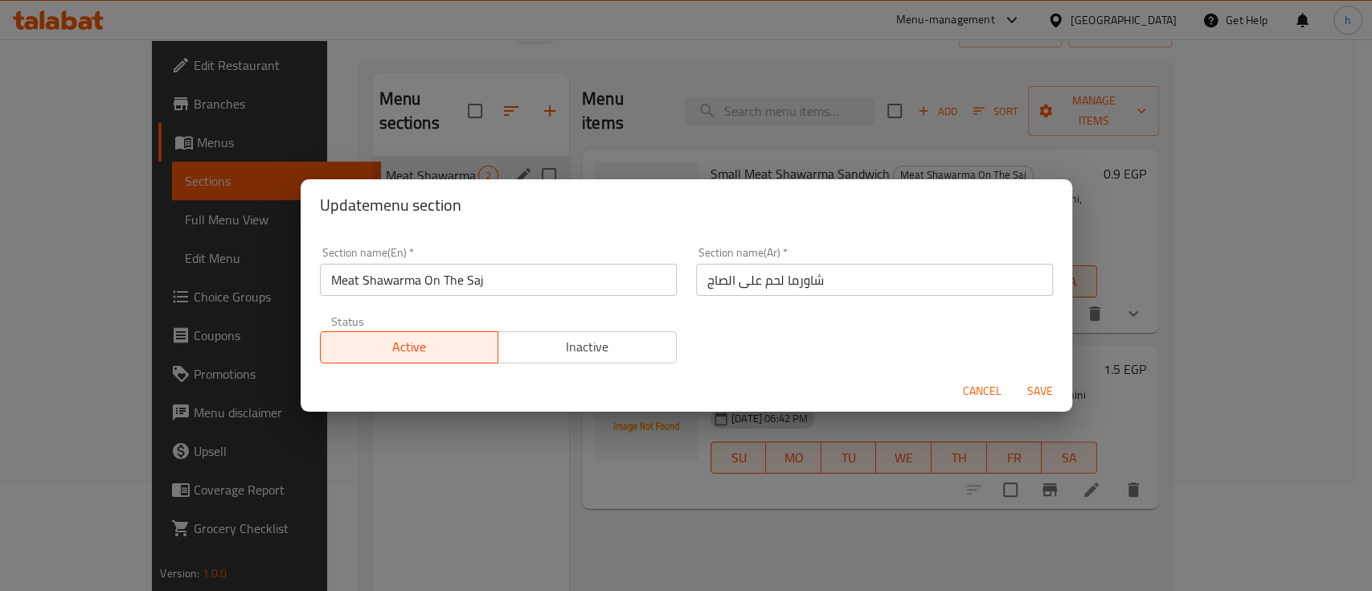
click at [966, 379] on button "Cancel" at bounding box center [982, 391] width 51 height 30
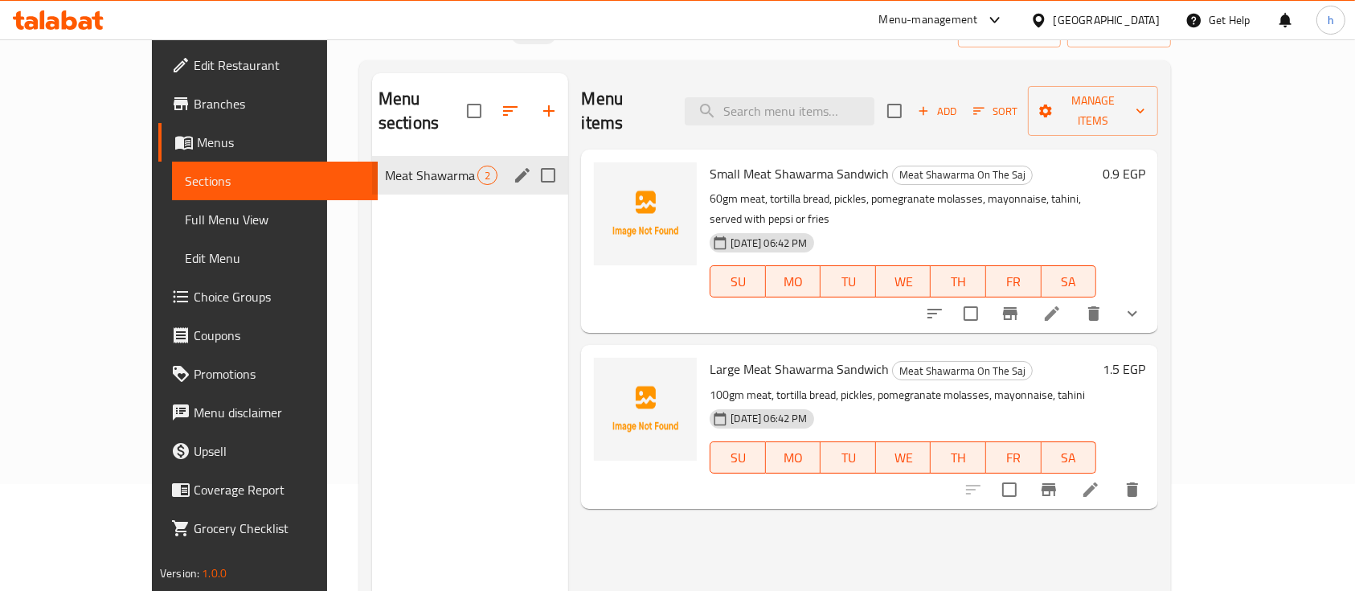
click at [185, 220] on span "Full Menu View" at bounding box center [275, 219] width 181 height 19
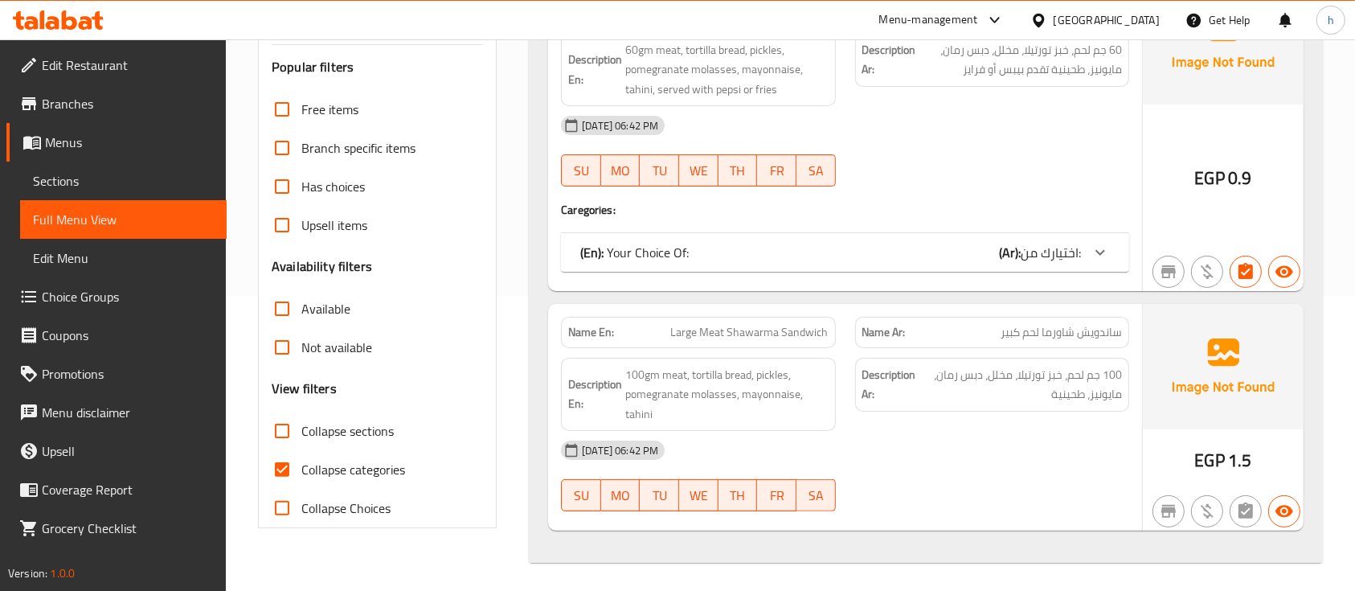
scroll to position [297, 0]
click at [332, 468] on span "Collapse categories" at bounding box center [353, 466] width 104 height 19
click at [301, 468] on input "Collapse categories" at bounding box center [282, 467] width 39 height 39
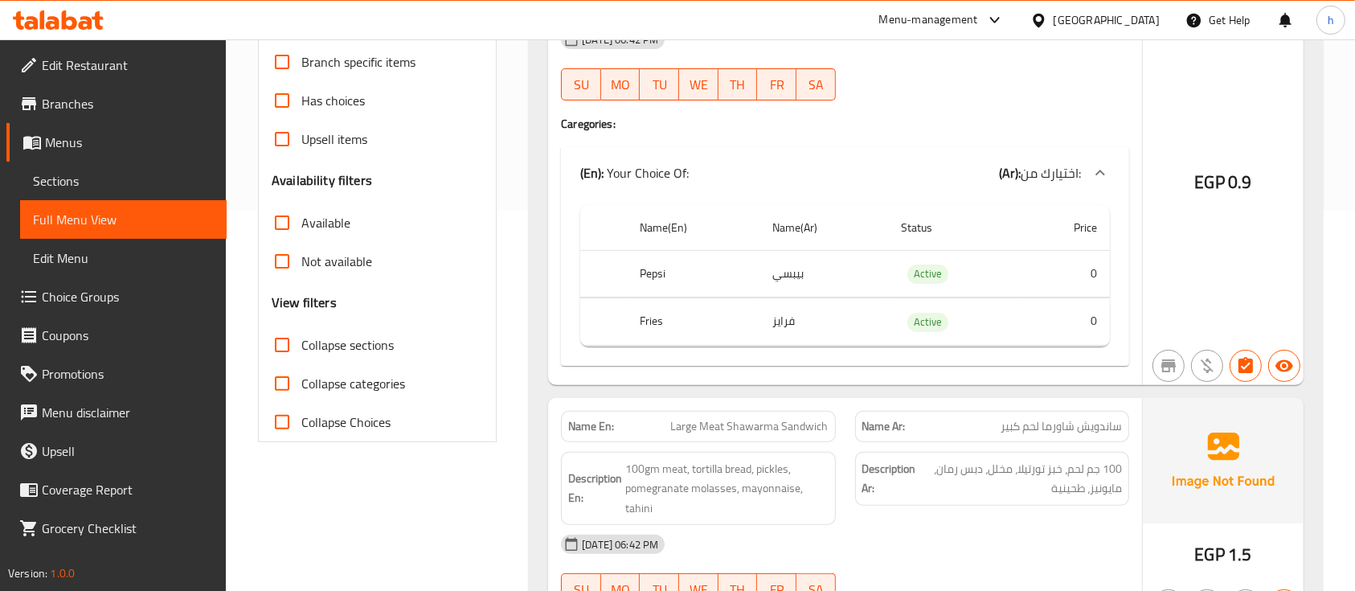
scroll to position [479, 0]
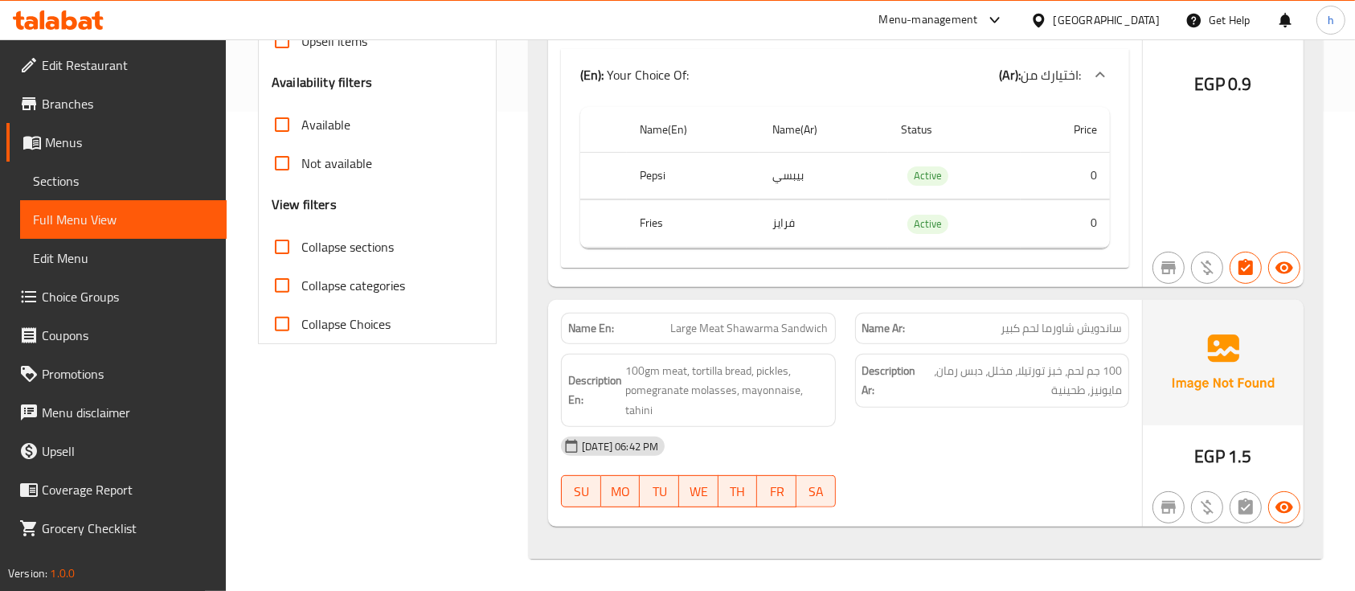
click at [328, 290] on span "Collapse categories" at bounding box center [353, 285] width 104 height 19
click at [301, 290] on input "Collapse categories" at bounding box center [282, 285] width 39 height 39
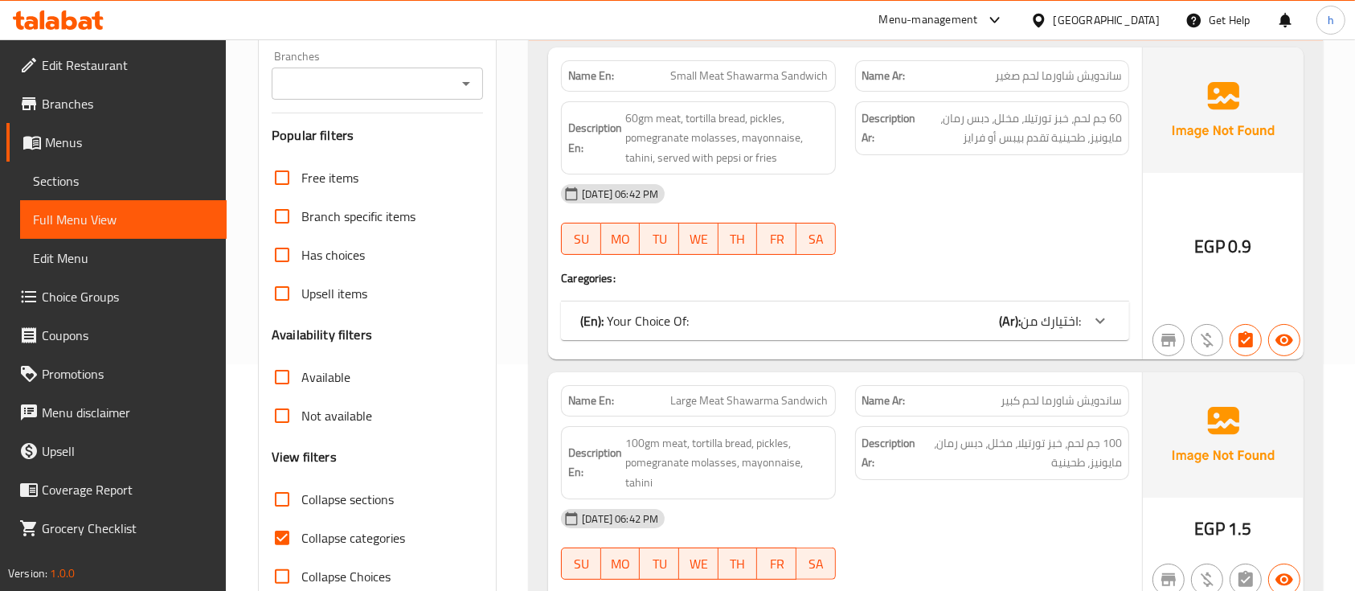
scroll to position [191, 0]
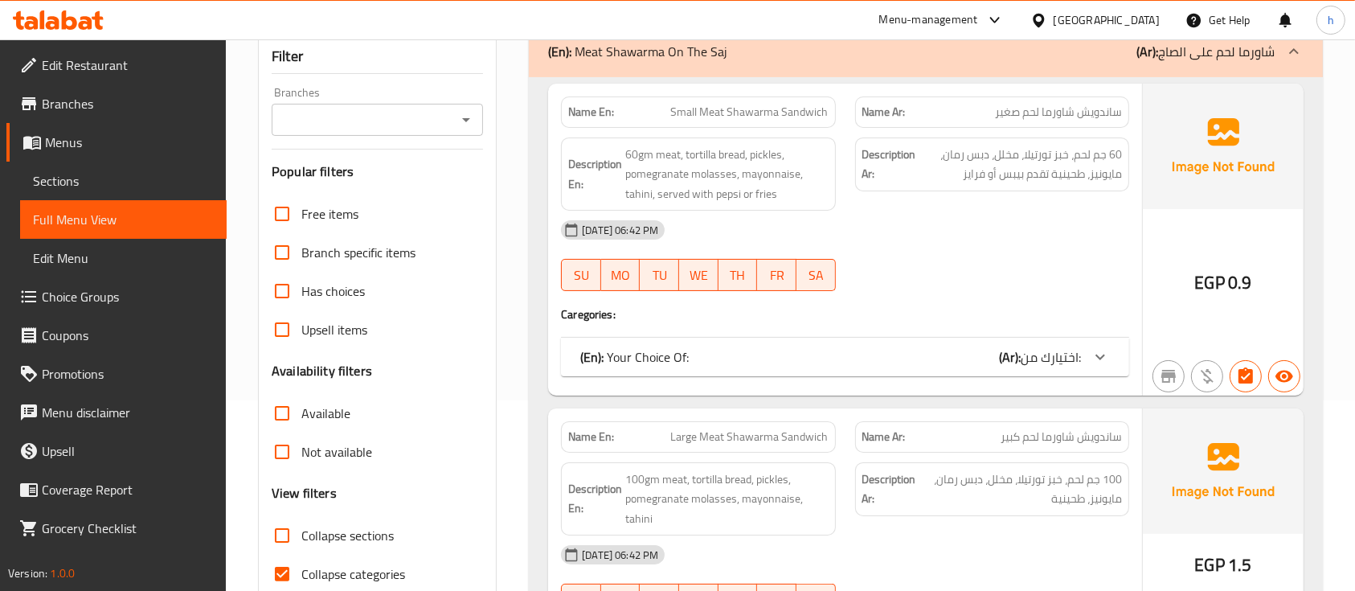
click at [1023, 355] on span "اختيارك من:" at bounding box center [1051, 357] width 60 height 24
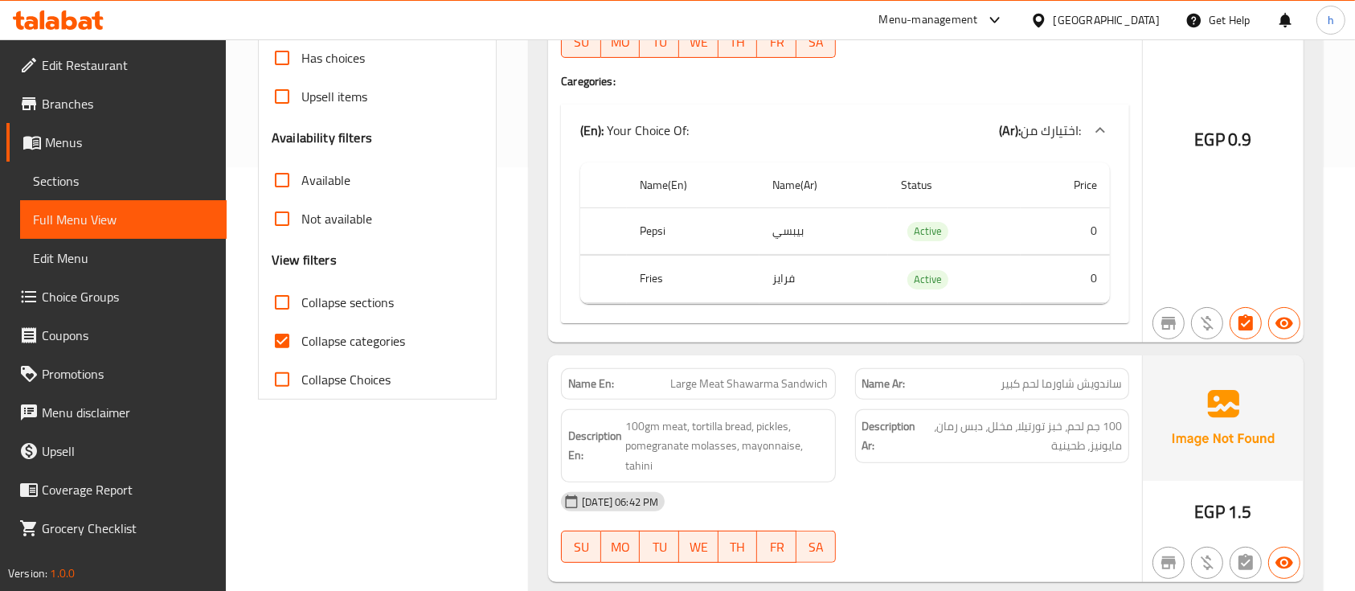
scroll to position [479, 0]
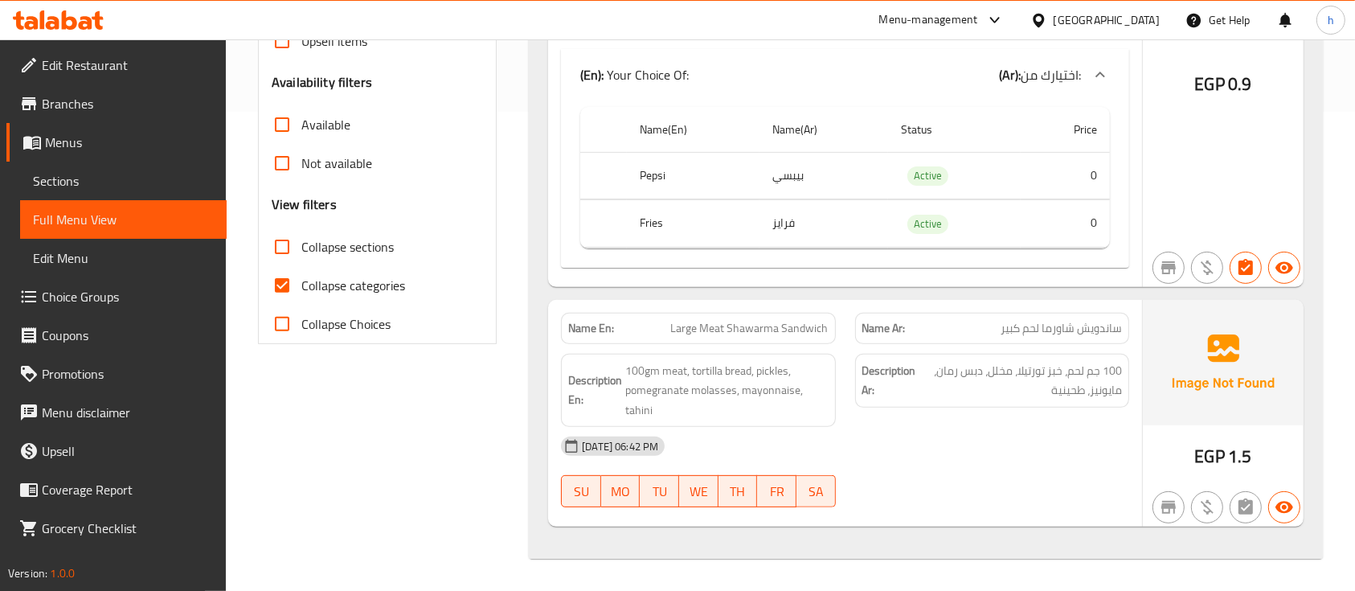
click at [342, 293] on span "Collapse categories" at bounding box center [353, 285] width 104 height 19
click at [301, 293] on input "Collapse categories" at bounding box center [282, 285] width 39 height 39
checkbox input "false"
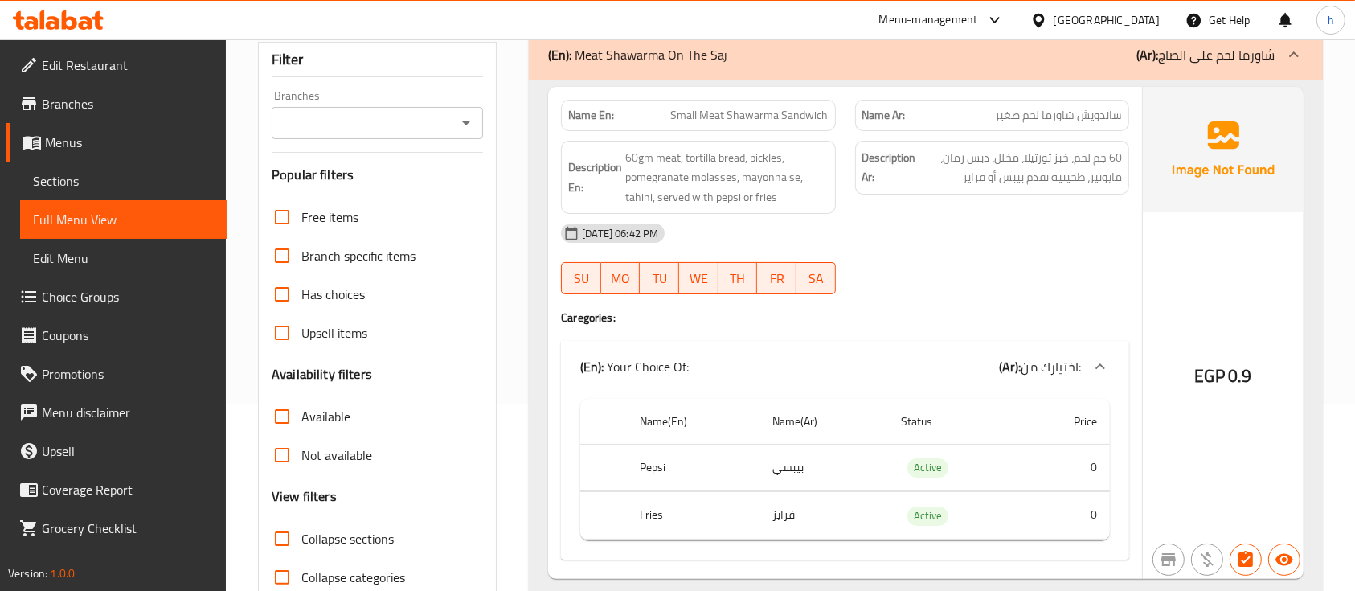
scroll to position [158, 0]
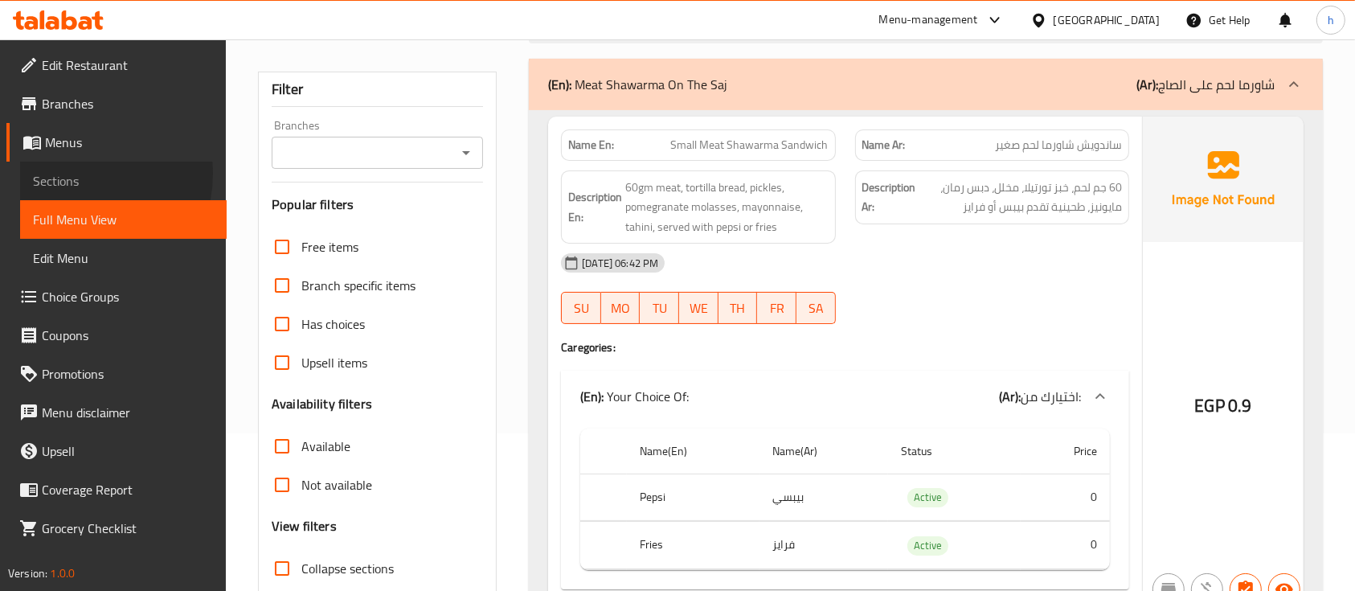
click at [73, 174] on span "Sections" at bounding box center [123, 180] width 181 height 19
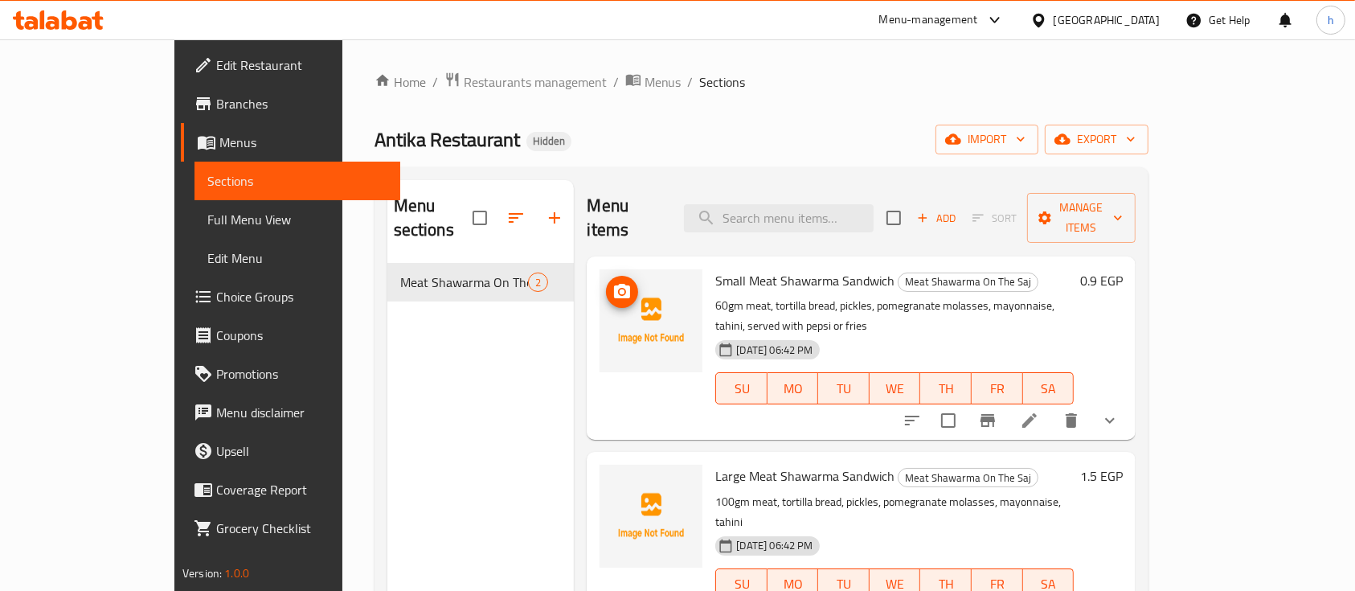
click at [610, 309] on img at bounding box center [651, 320] width 103 height 103
click at [614, 284] on icon "upload picture" at bounding box center [622, 291] width 16 height 14
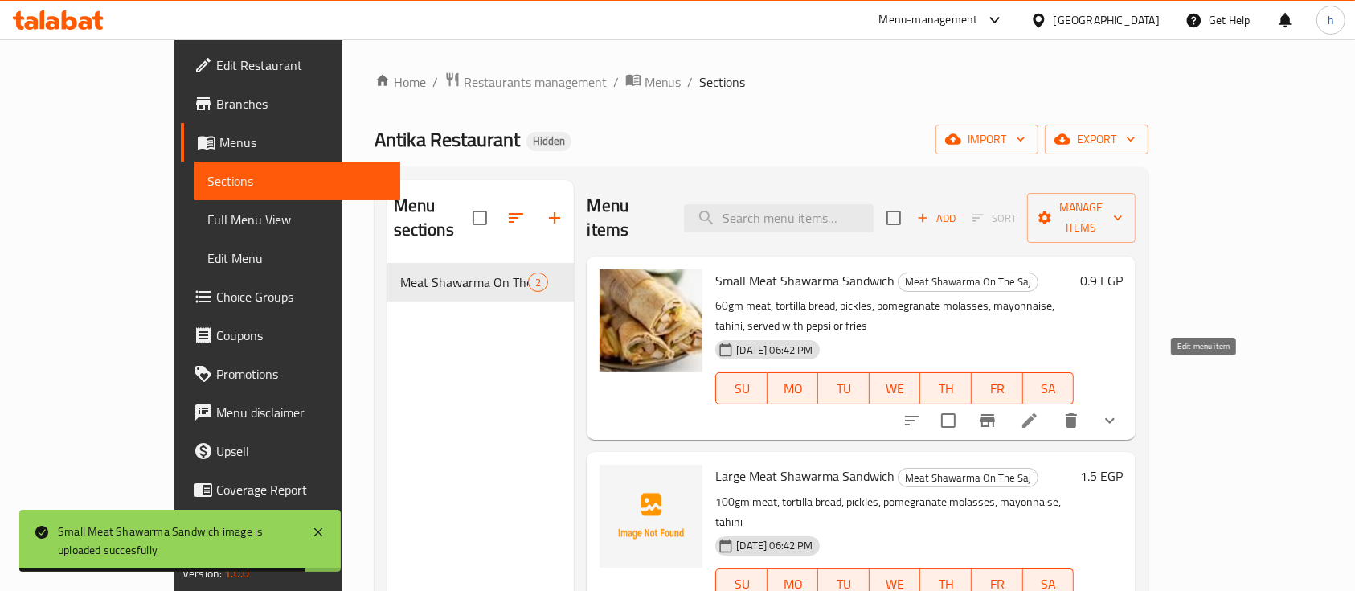
click at [1039, 411] on icon at bounding box center [1029, 420] width 19 height 19
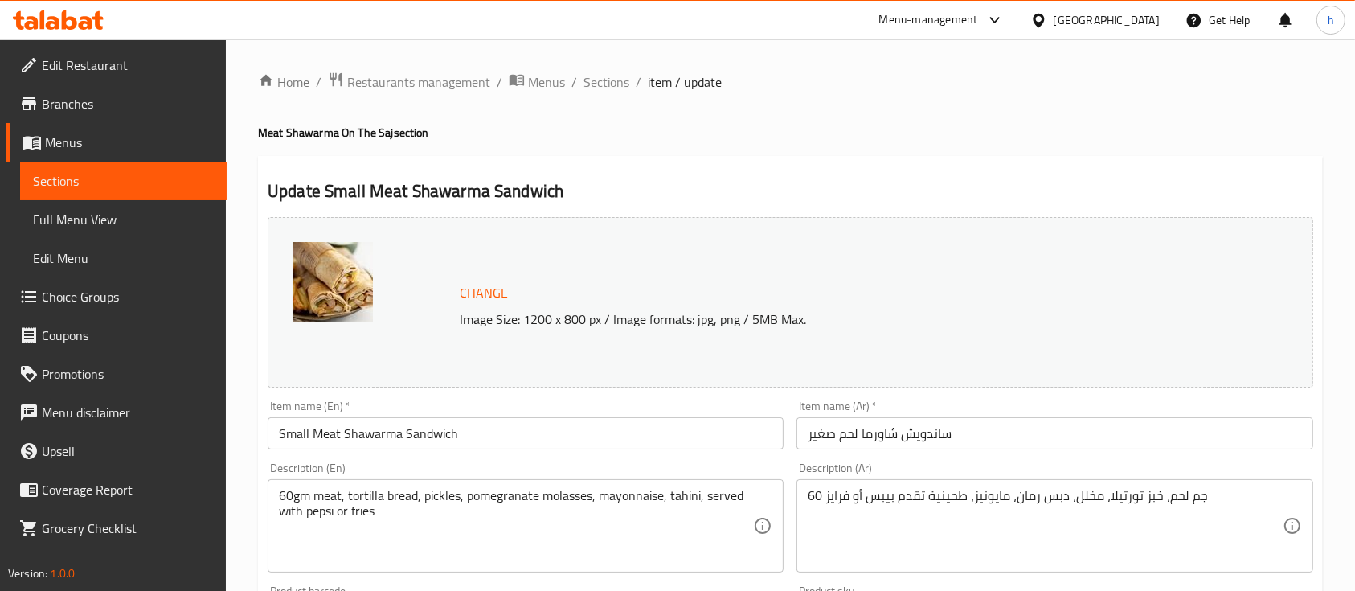
click at [592, 88] on span "Sections" at bounding box center [607, 81] width 46 height 19
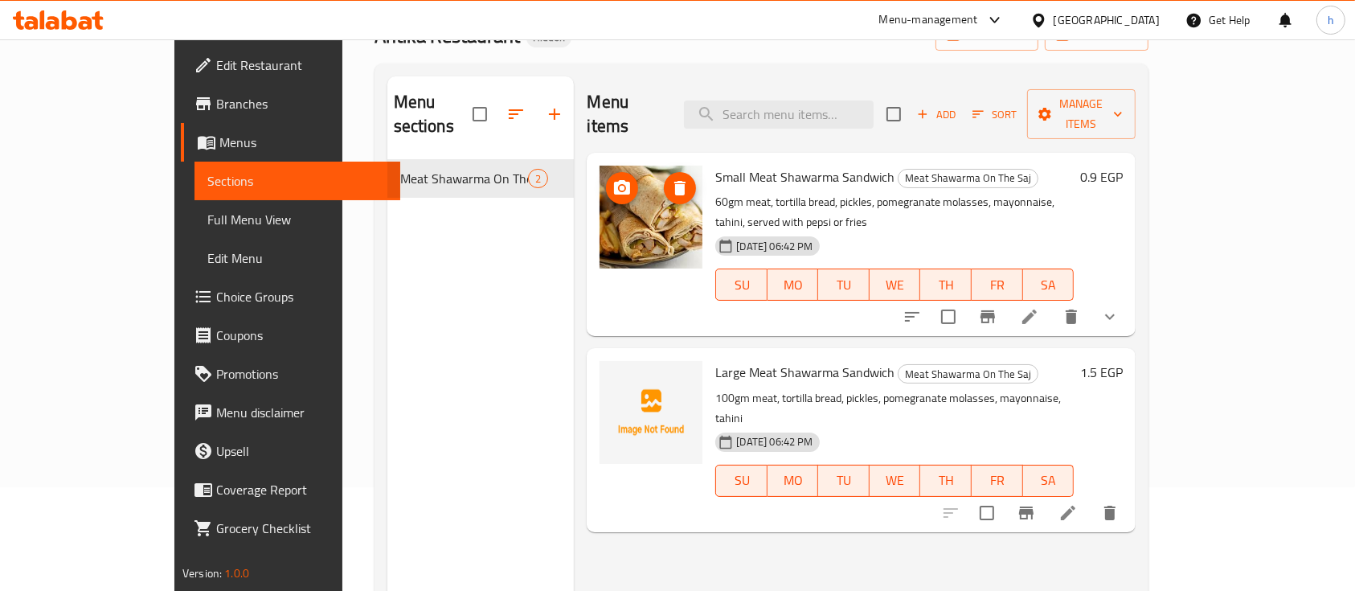
scroll to position [107, 0]
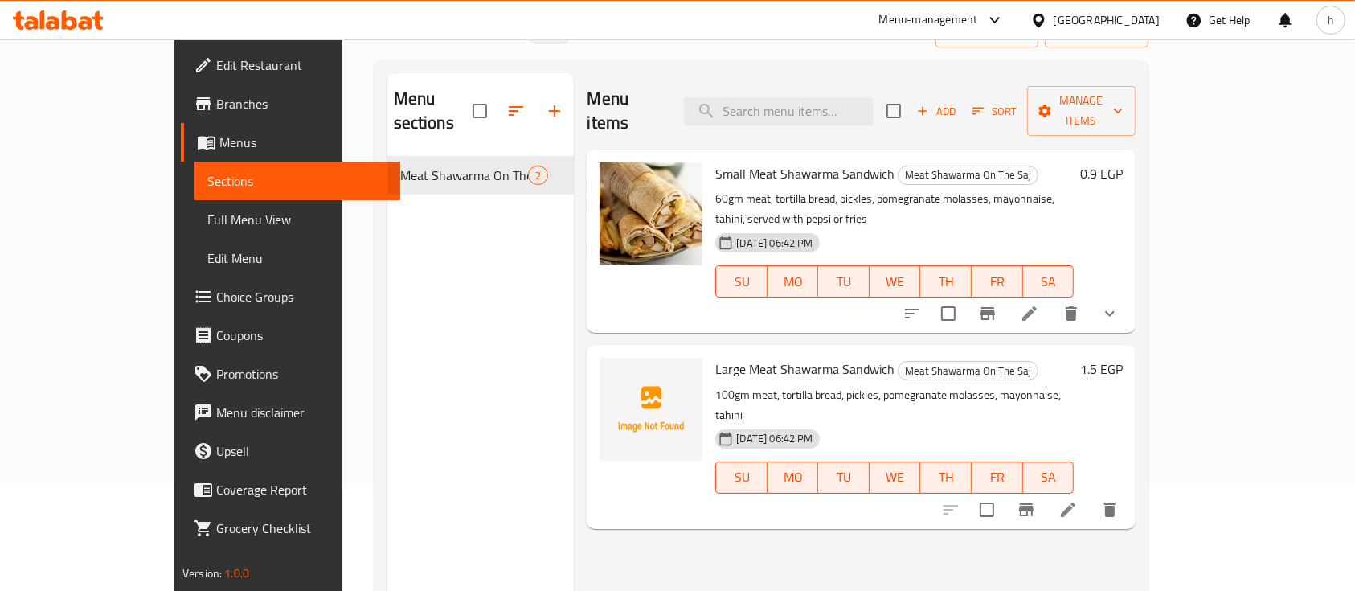
click at [1129, 294] on div at bounding box center [1011, 313] width 236 height 39
click at [1039, 304] on icon at bounding box center [1029, 313] width 19 height 19
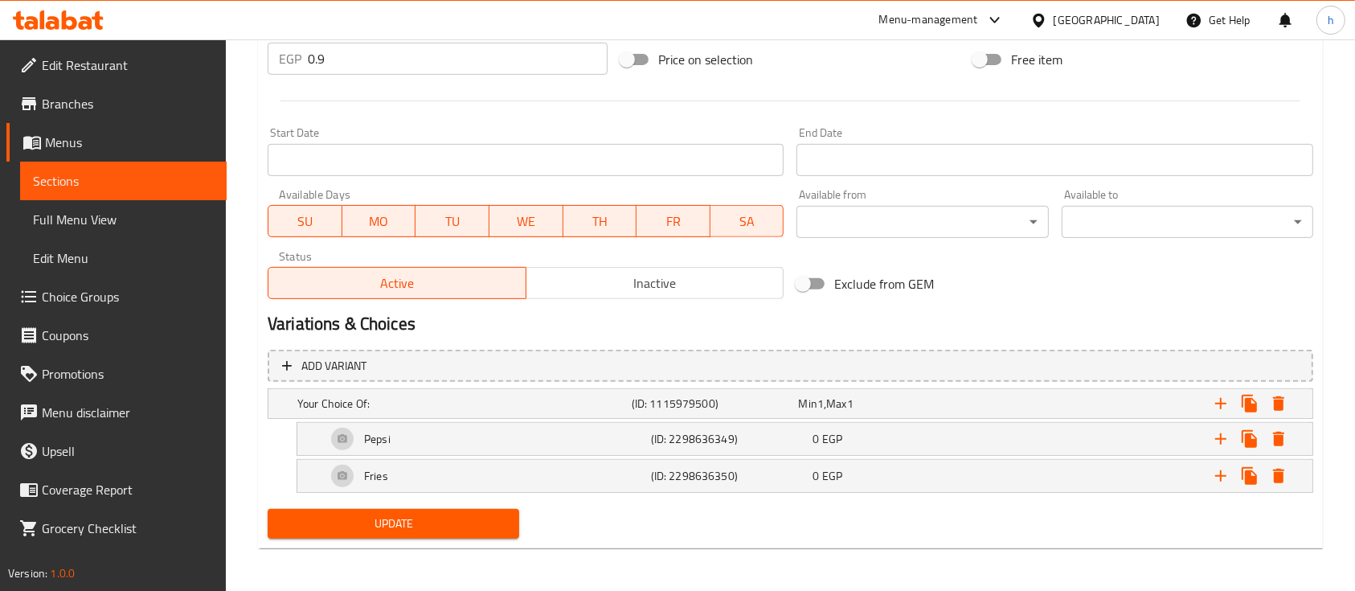
scroll to position [623, 0]
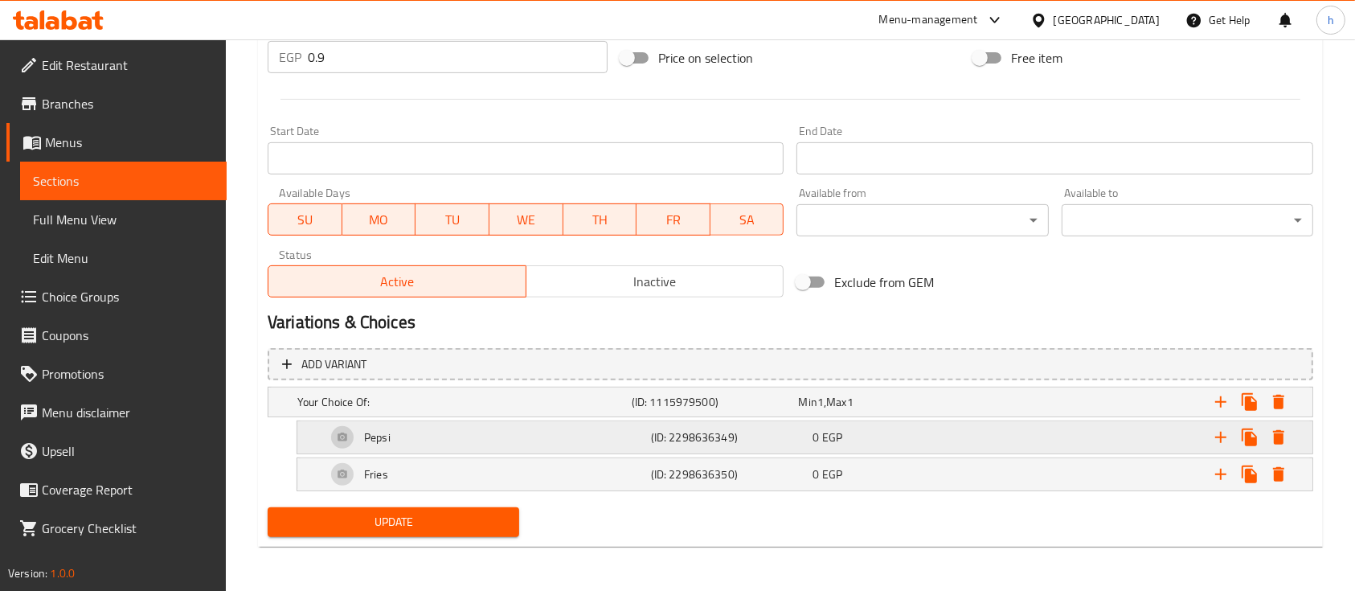
click at [374, 429] on h5 "Pepsi" at bounding box center [377, 437] width 27 height 16
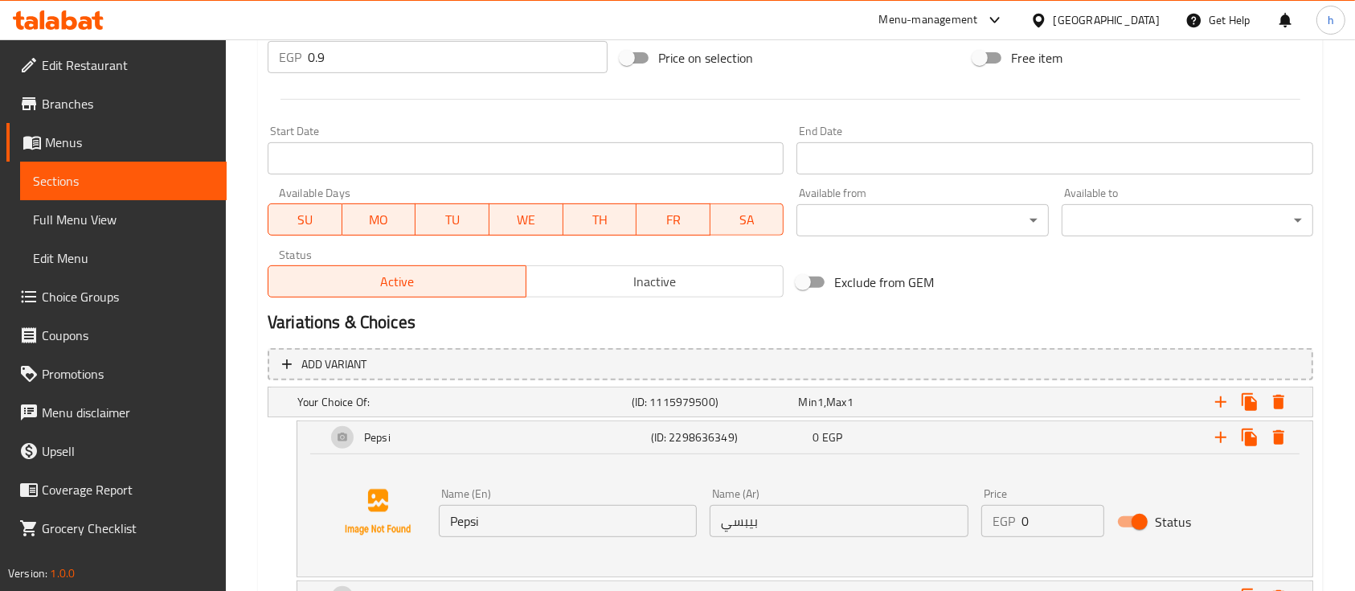
drag, startPoint x: 438, startPoint y: 285, endPoint x: 1087, endPoint y: 304, distance: 649.0
click at [1086, 304] on div "Change Image Size: 1200 x 800 px / Image formats: jpg, png / 5MB Max. Item name…" at bounding box center [790, 127] width 1059 height 1079
